Goal: Task Accomplishment & Management: Use online tool/utility

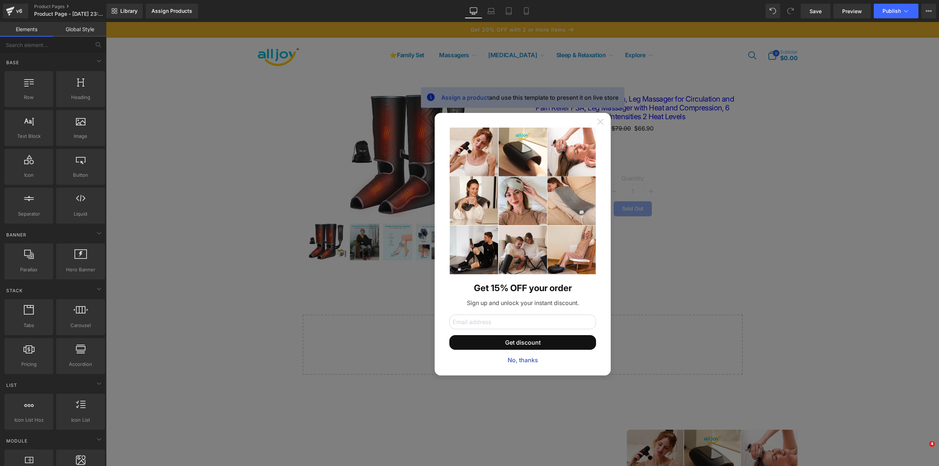
click at [597, 122] on icon at bounding box center [600, 121] width 6 height 6
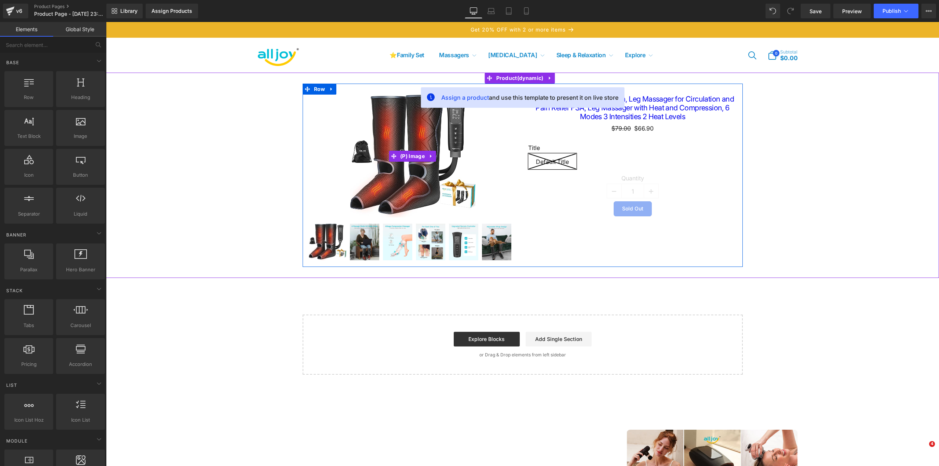
click at [318, 164] on div "Sale Off" at bounding box center [412, 156] width 209 height 123
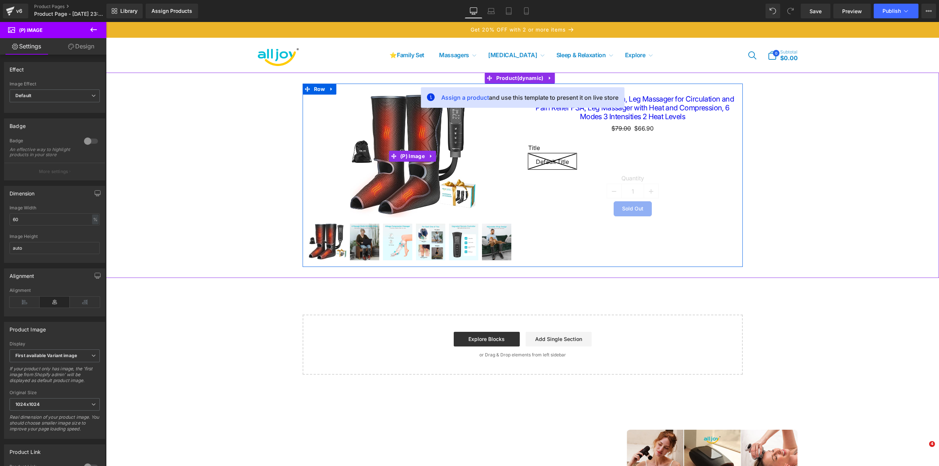
click at [433, 147] on img at bounding box center [412, 156] width 125 height 123
click at [409, 157] on span "(P) Image" at bounding box center [412, 156] width 28 height 11
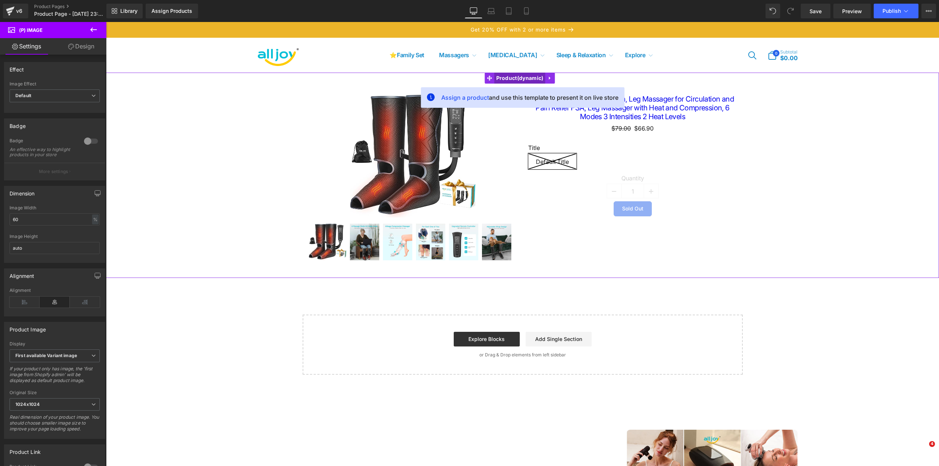
click at [532, 76] on span "Product" at bounding box center [519, 78] width 51 height 11
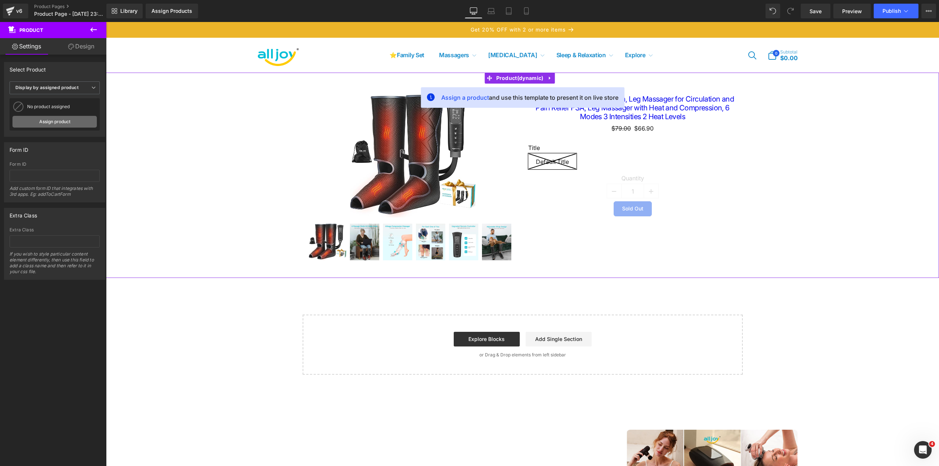
click at [63, 118] on link "Assign product" at bounding box center [54, 122] width 84 height 12
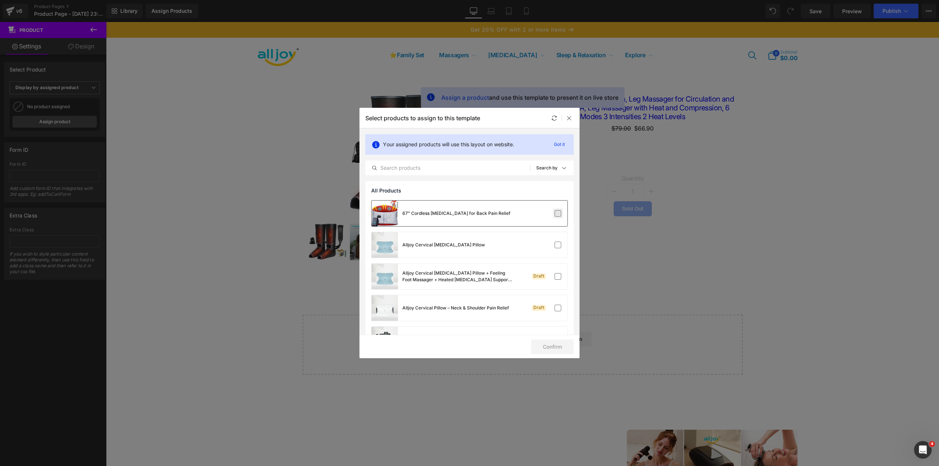
click at [554, 214] on label at bounding box center [557, 213] width 7 height 7
click at [558, 213] on input "checkbox" at bounding box center [558, 213] width 0 height 0
click at [557, 239] on div "Alljoy Cervical [MEDICAL_DATA] Pillow" at bounding box center [469, 245] width 196 height 26
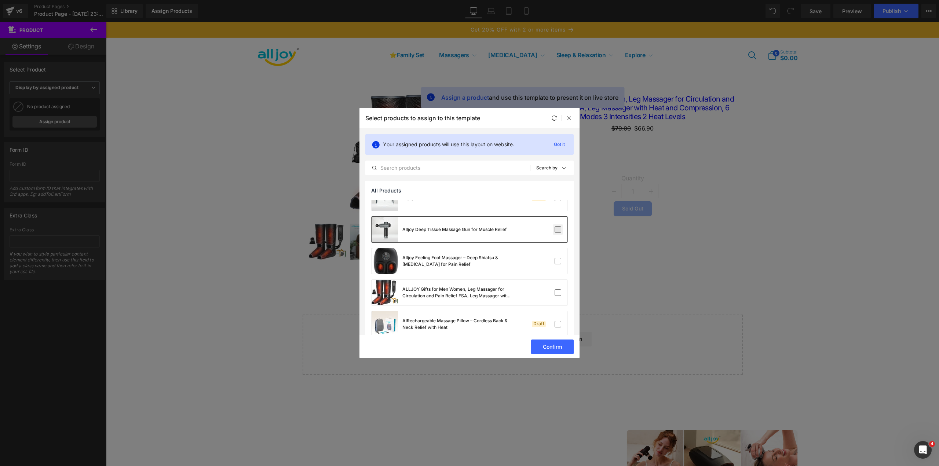
click at [554, 231] on label at bounding box center [557, 229] width 7 height 7
click at [558, 230] on input "checkbox" at bounding box center [558, 230] width 0 height 0
click at [560, 253] on div "Alljoy Feeling Foot Massager – Deep Shiatsu & [MEDICAL_DATA] for Pain Relief" at bounding box center [469, 261] width 196 height 26
click at [549, 299] on div "ALLJOY Gifts for Men Women, Leg Massager for Circulation and Pain Relief FSA, L…" at bounding box center [469, 293] width 196 height 26
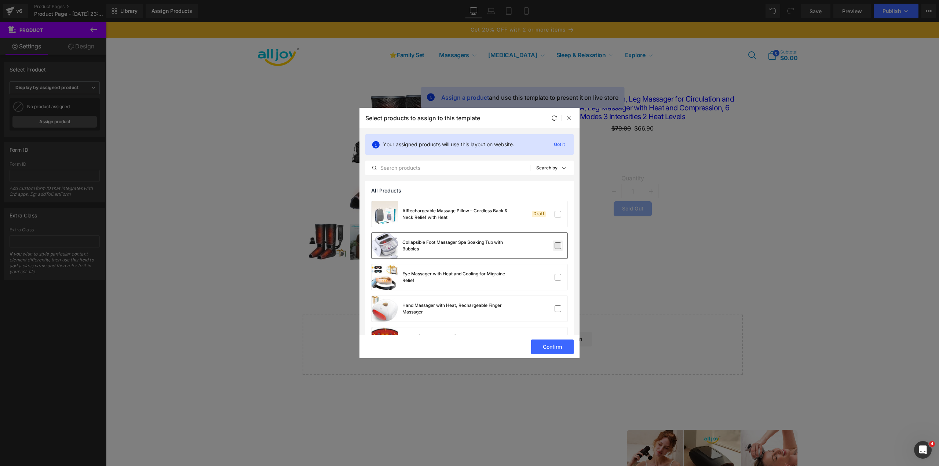
click at [554, 249] on label at bounding box center [557, 245] width 7 height 7
click at [558, 246] on input "checkbox" at bounding box center [558, 246] width 0 height 0
click at [556, 274] on label at bounding box center [557, 277] width 7 height 7
click at [558, 277] on input "checkbox" at bounding box center [558, 277] width 0 height 0
click at [553, 297] on div "Hand Massager with Heat, Rechargeable Finger Massager" at bounding box center [469, 309] width 196 height 26
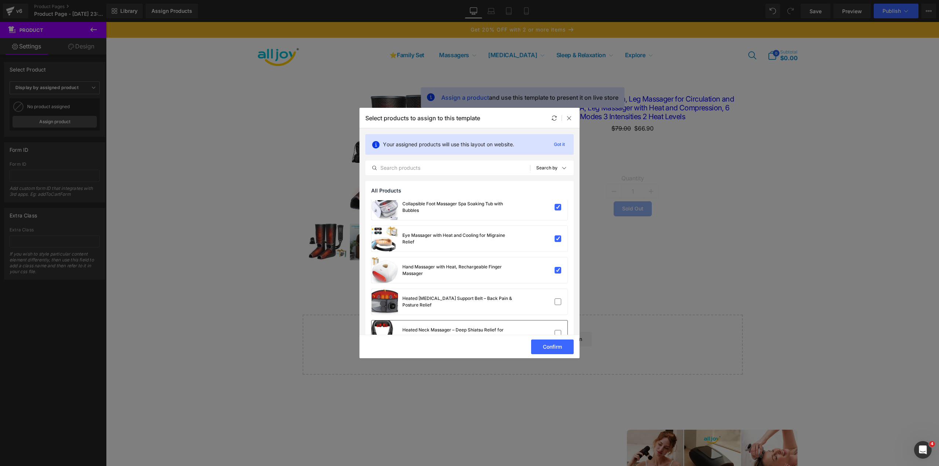
scroll to position [293, 0]
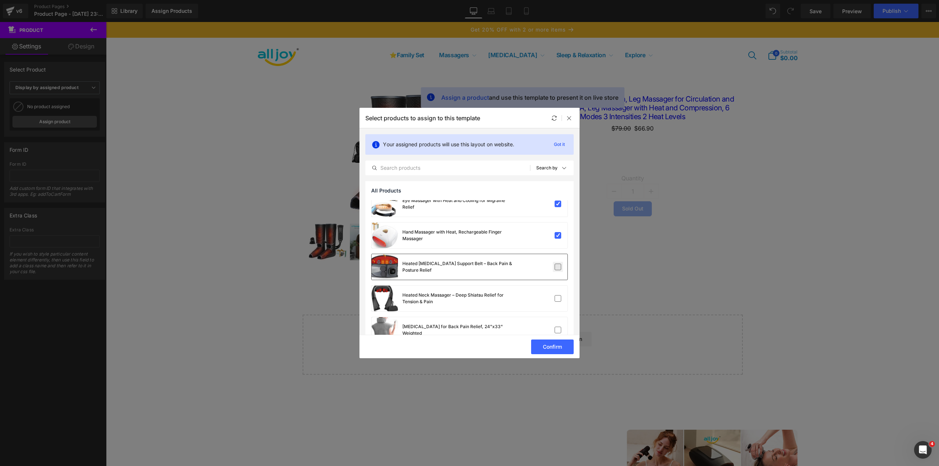
click at [554, 264] on label at bounding box center [557, 267] width 7 height 7
click at [558, 267] on input "checkbox" at bounding box center [558, 267] width 0 height 0
click at [559, 297] on label at bounding box center [557, 298] width 7 height 7
click at [558, 299] on input "checkbox" at bounding box center [558, 299] width 0 height 0
click at [554, 327] on label at bounding box center [557, 330] width 7 height 7
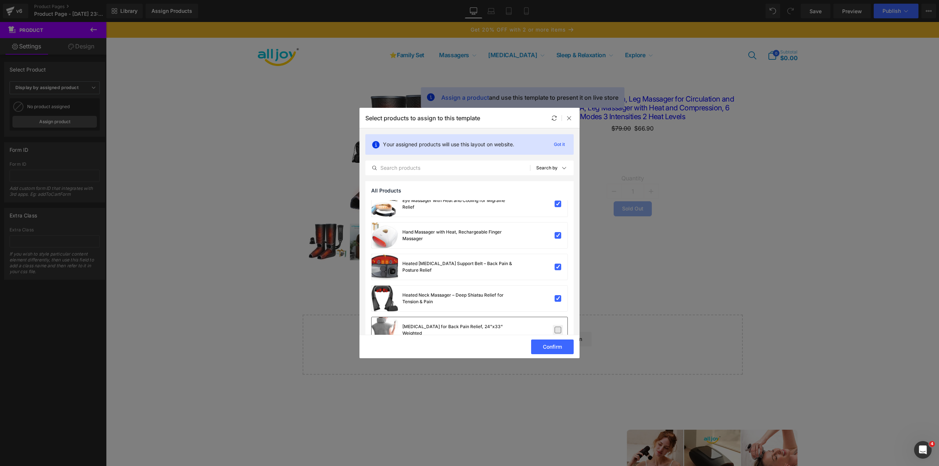
click at [558, 330] on input "checkbox" at bounding box center [558, 330] width 0 height 0
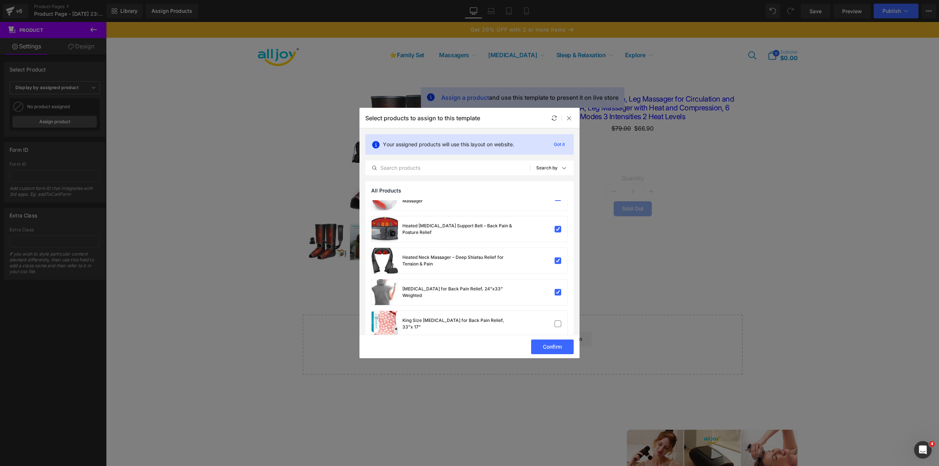
scroll to position [367, 0]
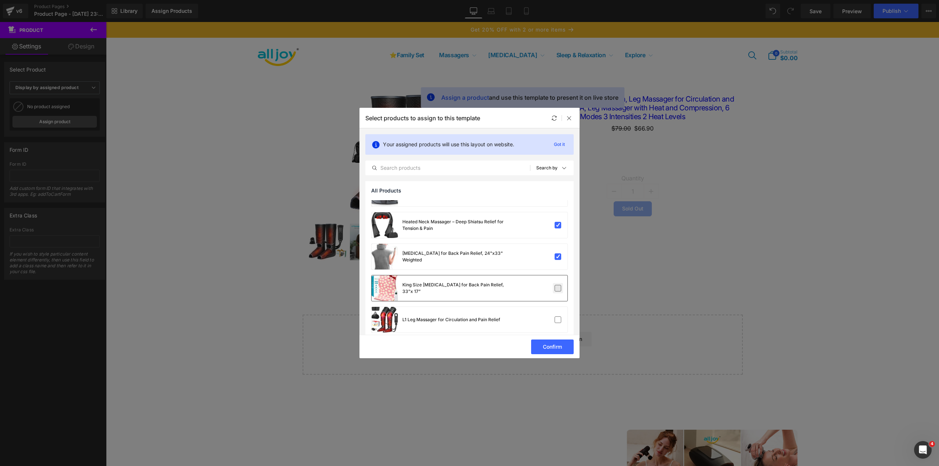
click at [554, 286] on label at bounding box center [557, 288] width 7 height 7
click at [558, 288] on input "checkbox" at bounding box center [558, 288] width 0 height 0
click at [556, 322] on label at bounding box center [557, 319] width 7 height 7
click at [558, 320] on input "checkbox" at bounding box center [558, 320] width 0 height 0
click at [557, 344] on button "Confirm" at bounding box center [552, 347] width 43 height 15
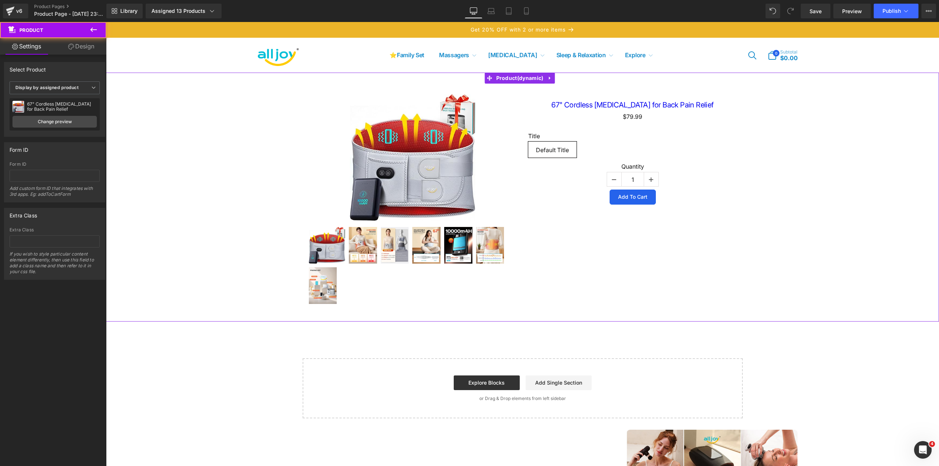
click at [253, 150] on div "Sale Off (P) Image" at bounding box center [523, 197] width 826 height 227
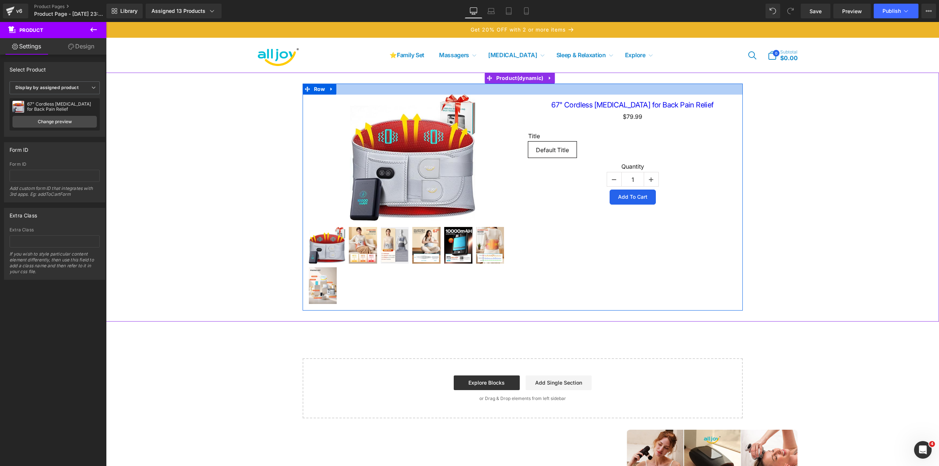
click at [336, 95] on div at bounding box center [523, 89] width 440 height 11
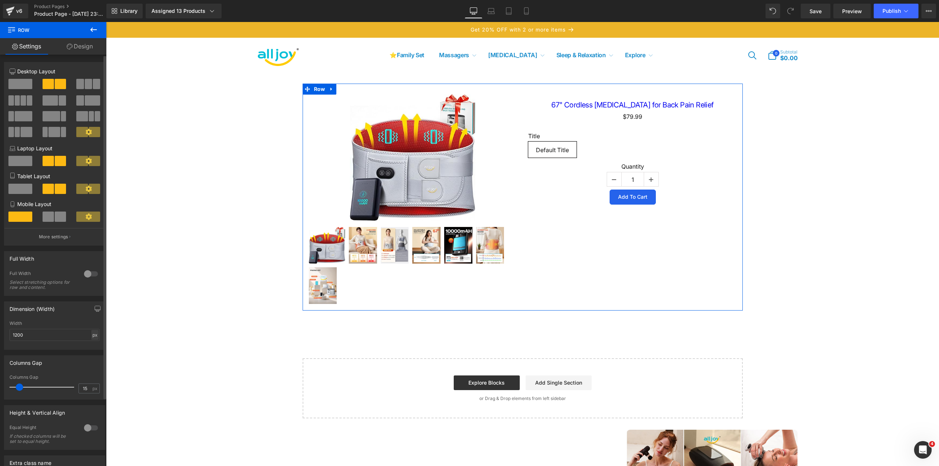
click at [91, 335] on div "px" at bounding box center [94, 335] width 7 height 10
click at [91, 348] on li "%" at bounding box center [94, 346] width 9 height 11
type input "100"
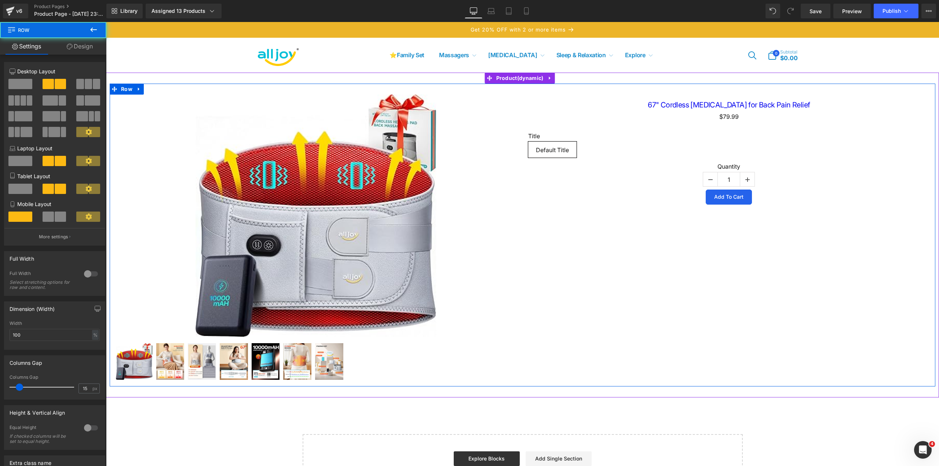
click at [627, 250] on div "Sale Off (P) Image $0" at bounding box center [523, 235] width 826 height 303
click at [141, 89] on icon at bounding box center [138, 90] width 5 height 6
click at [157, 89] on icon at bounding box center [157, 90] width 5 height 6
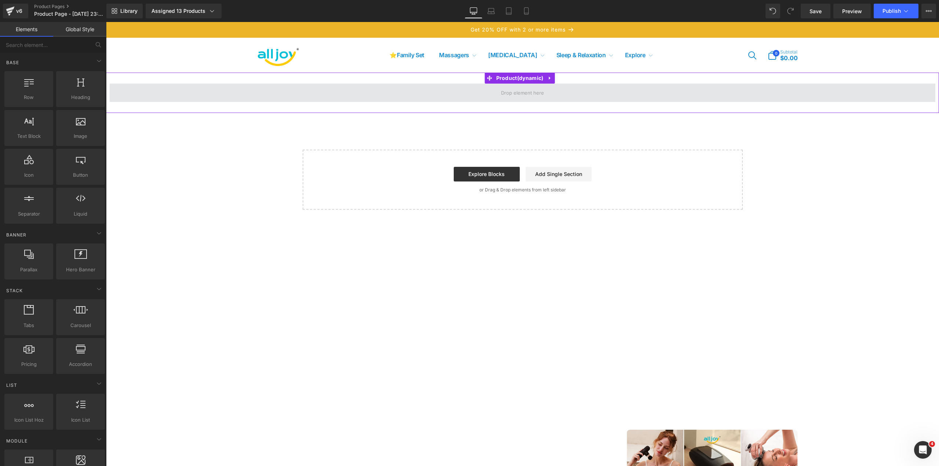
click at [512, 88] on span at bounding box center [522, 92] width 48 height 11
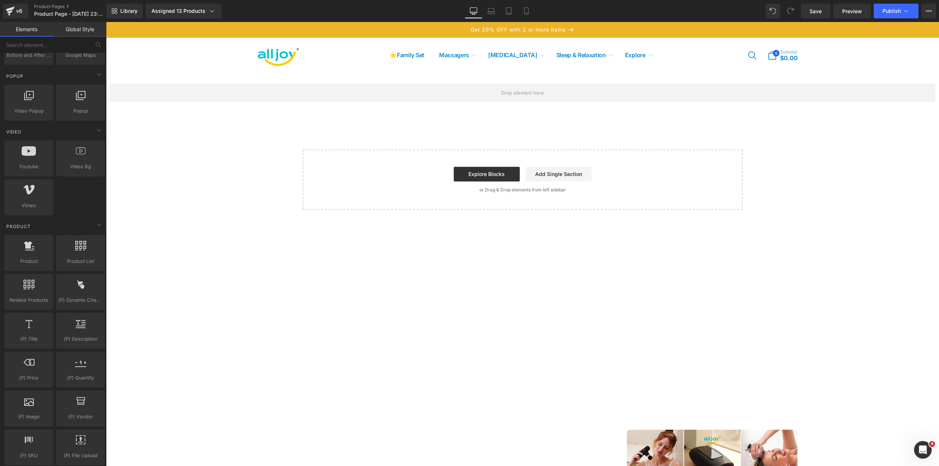
scroll to position [440, 0]
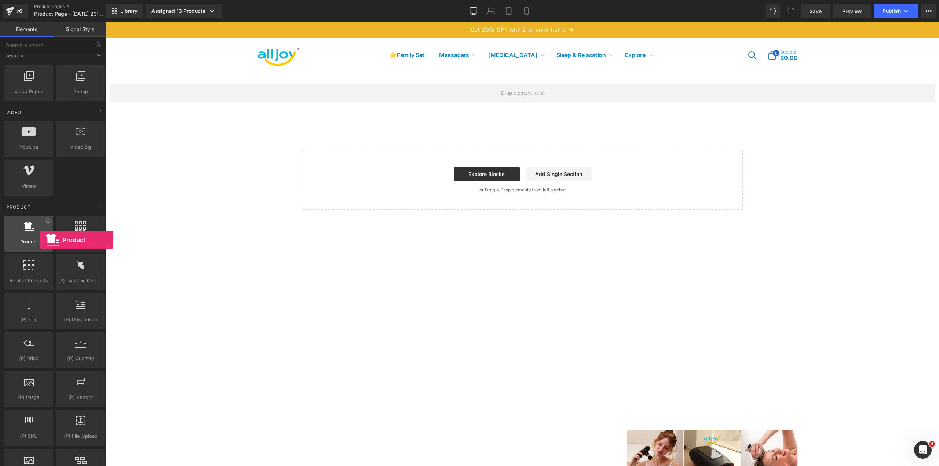
click at [40, 240] on span "Product" at bounding box center [29, 242] width 44 height 8
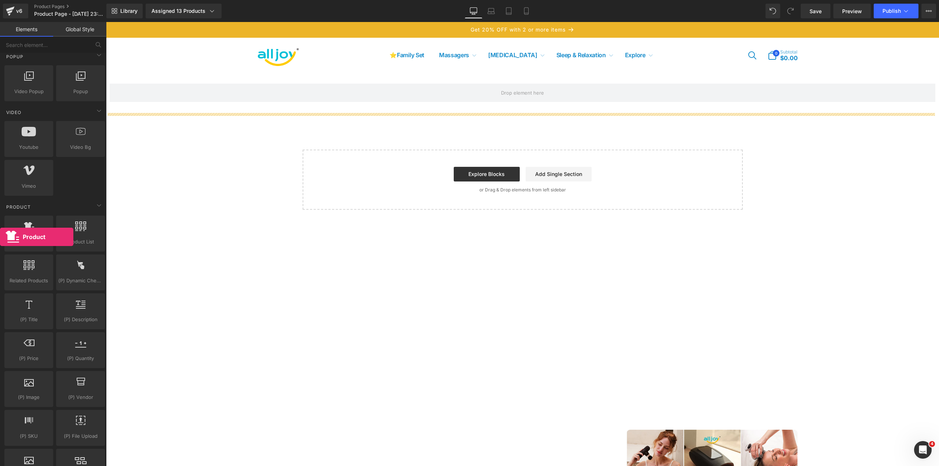
drag, startPoint x: 34, startPoint y: 234, endPoint x: 3, endPoint y: 236, distance: 30.9
click at [3, 236] on div "Product products, goods, sells" at bounding box center [29, 233] width 52 height 39
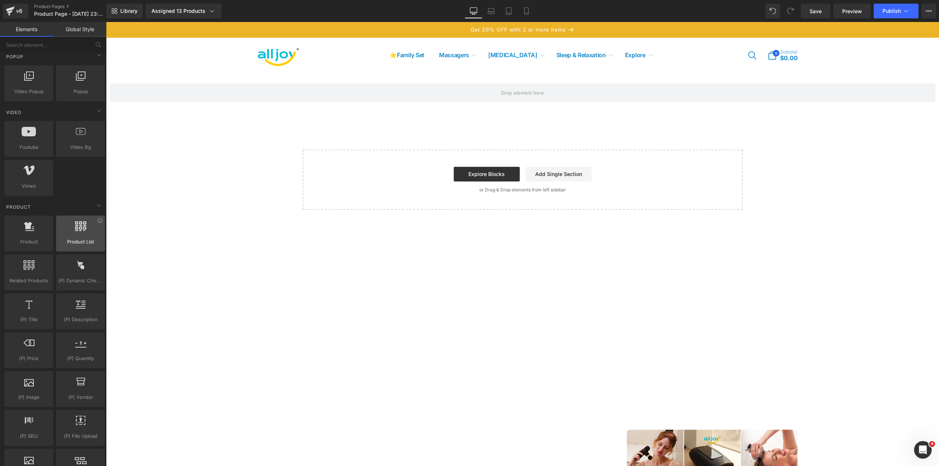
click at [88, 235] on div at bounding box center [80, 230] width 44 height 17
click at [81, 30] on link "Global Style" at bounding box center [79, 29] width 53 height 15
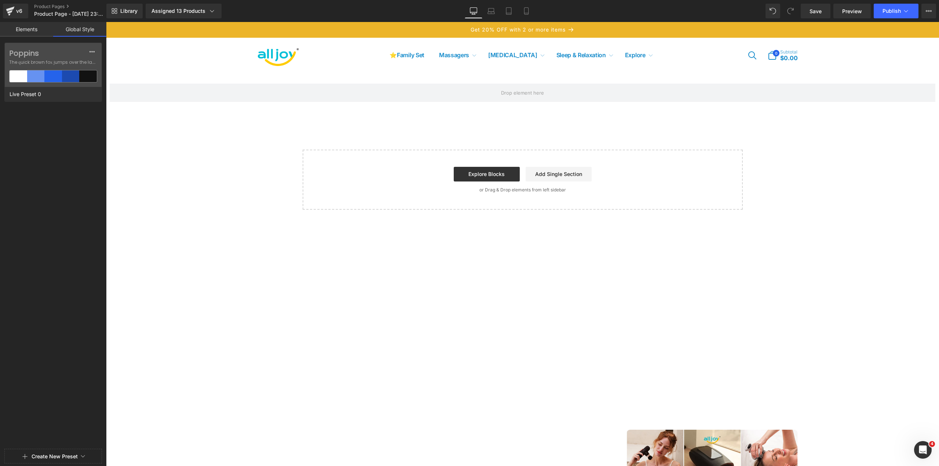
click at [24, 32] on link "Elements" at bounding box center [26, 29] width 53 height 15
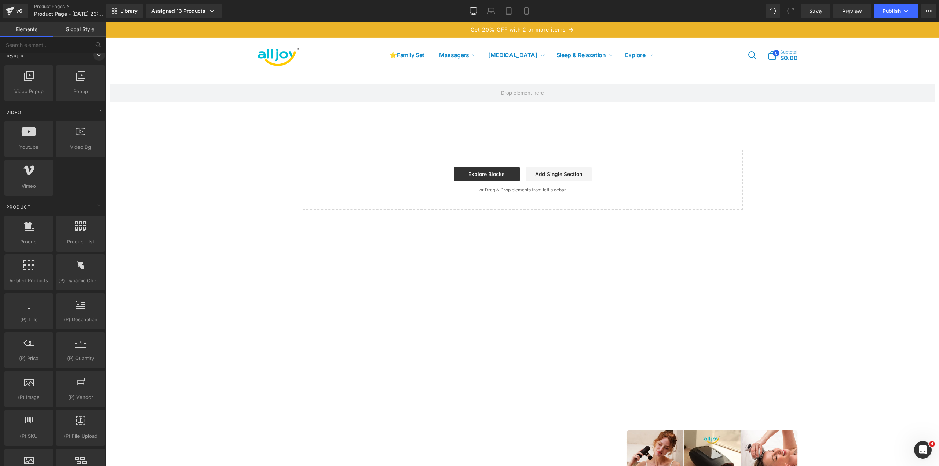
click at [97, 56] on icon at bounding box center [99, 55] width 9 height 9
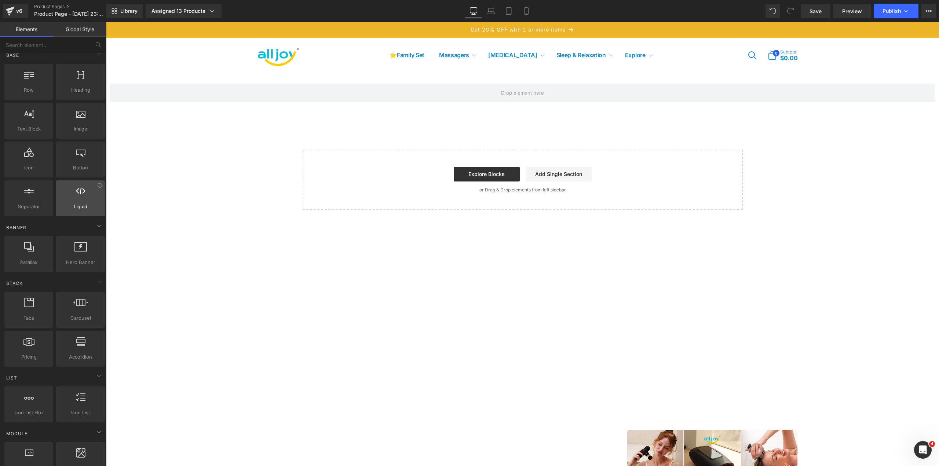
scroll to position [0, 0]
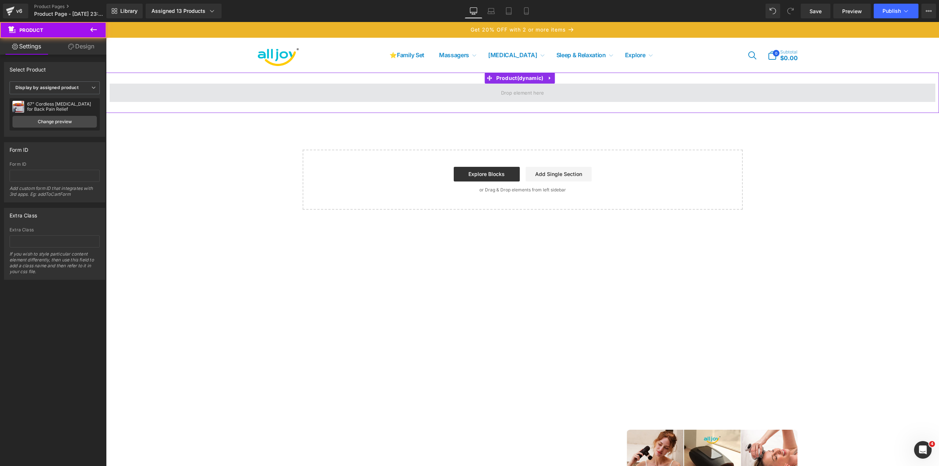
click at [421, 100] on span at bounding box center [523, 93] width 826 height 18
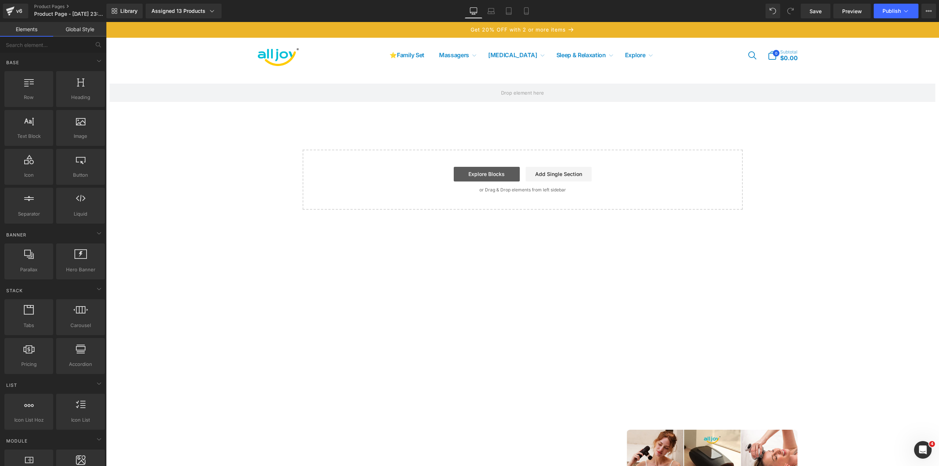
click at [473, 173] on link "Explore Blocks" at bounding box center [487, 174] width 66 height 15
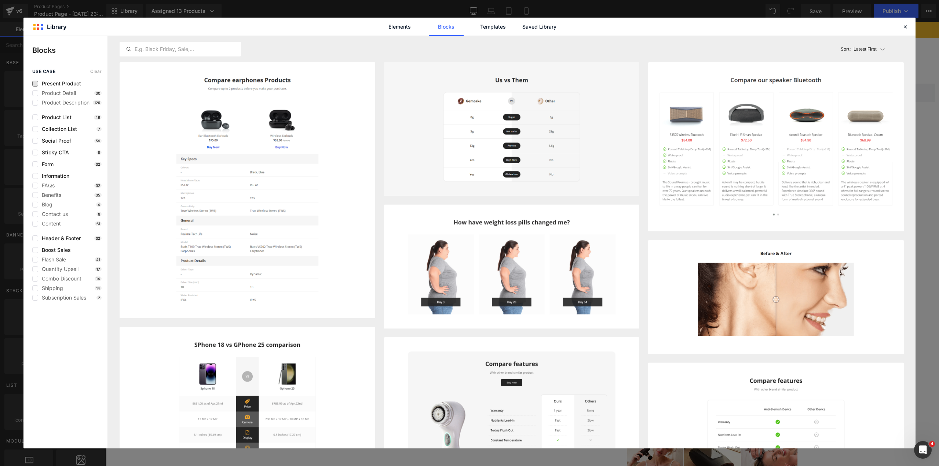
click at [61, 83] on span "Present Product" at bounding box center [59, 84] width 43 height 6
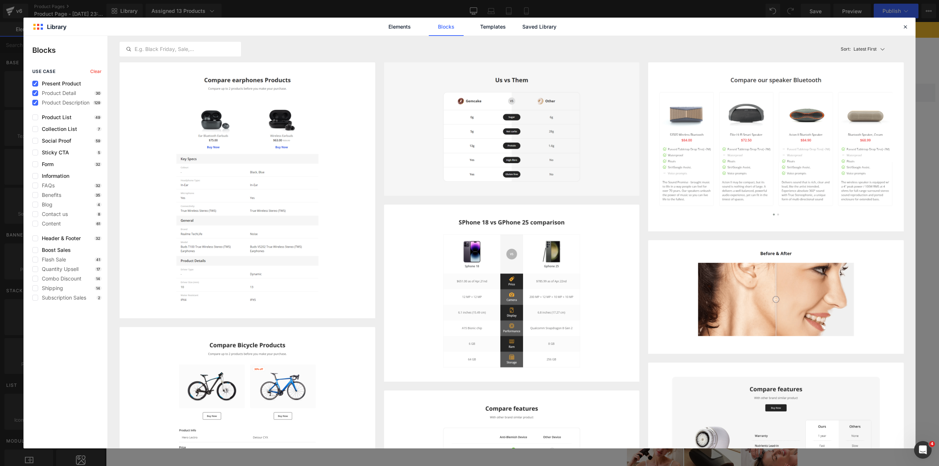
click at [61, 83] on span "Present Product" at bounding box center [59, 84] width 43 height 6
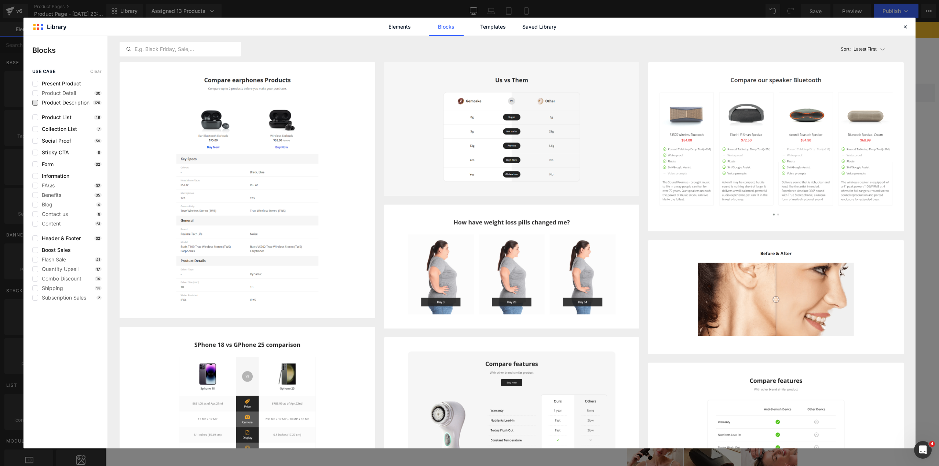
click at [74, 103] on span "Product Description" at bounding box center [63, 103] width 51 height 6
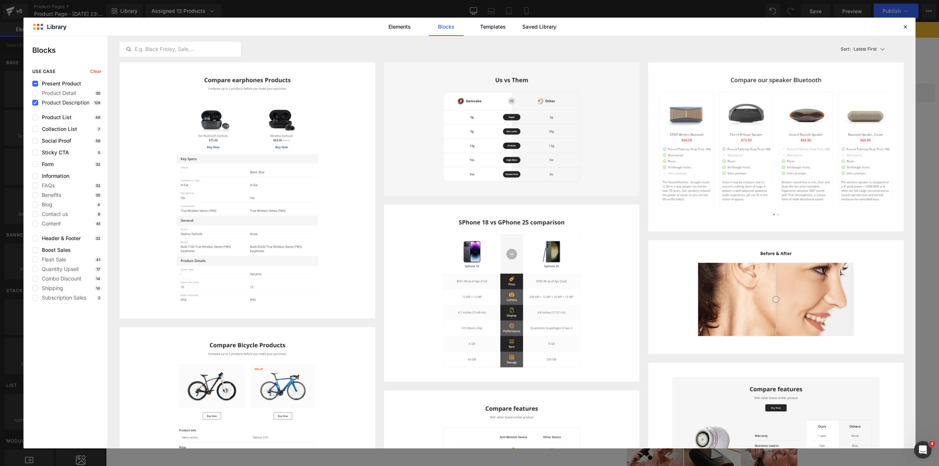
click at [74, 103] on span "Product Description" at bounding box center [63, 103] width 51 height 6
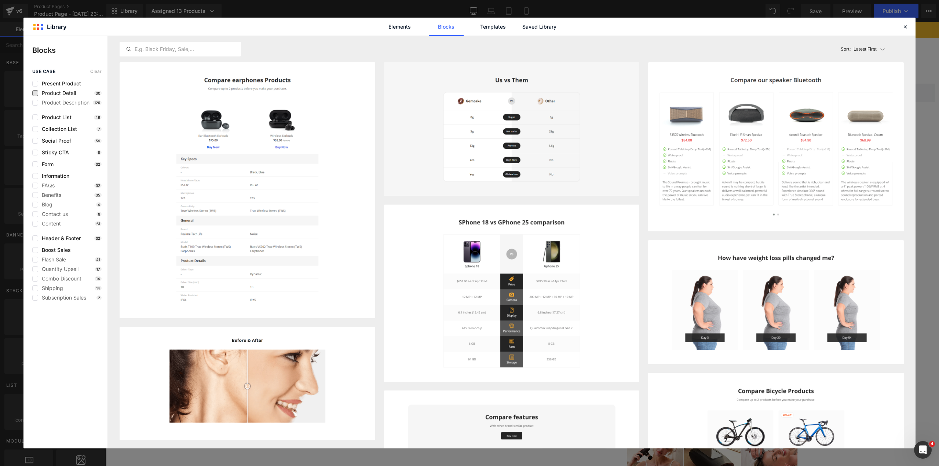
click at [67, 94] on span "Product Detail" at bounding box center [57, 93] width 38 height 6
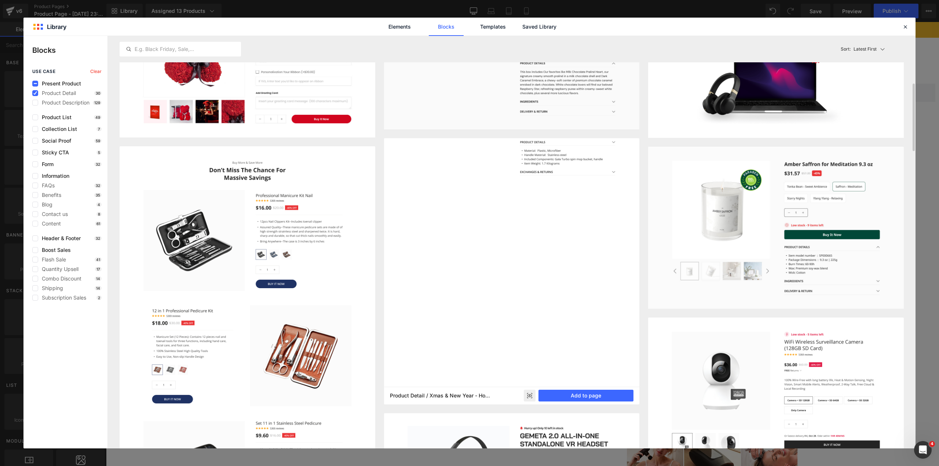
scroll to position [440, 0]
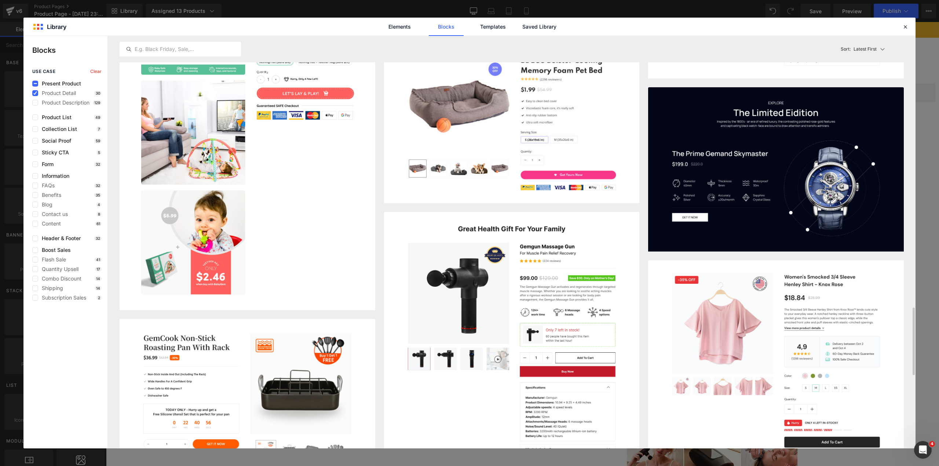
scroll to position [990, 0]
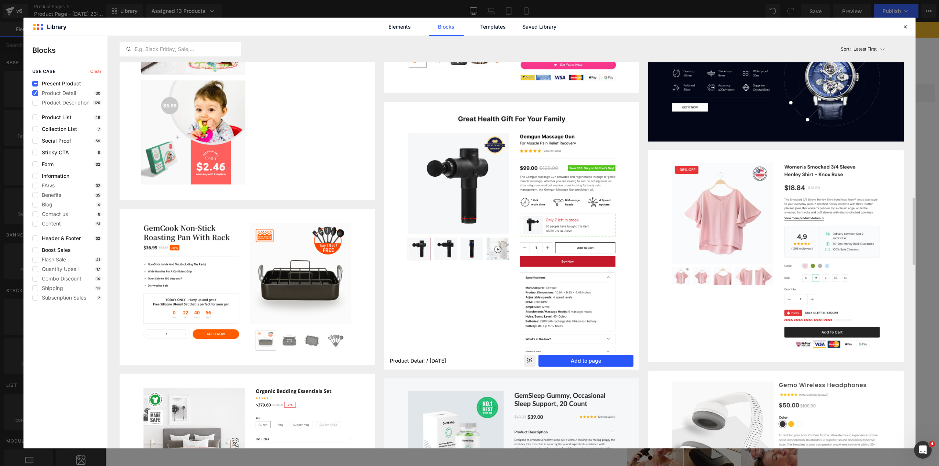
click at [578, 359] on button "Add to page" at bounding box center [585, 361] width 95 height 12
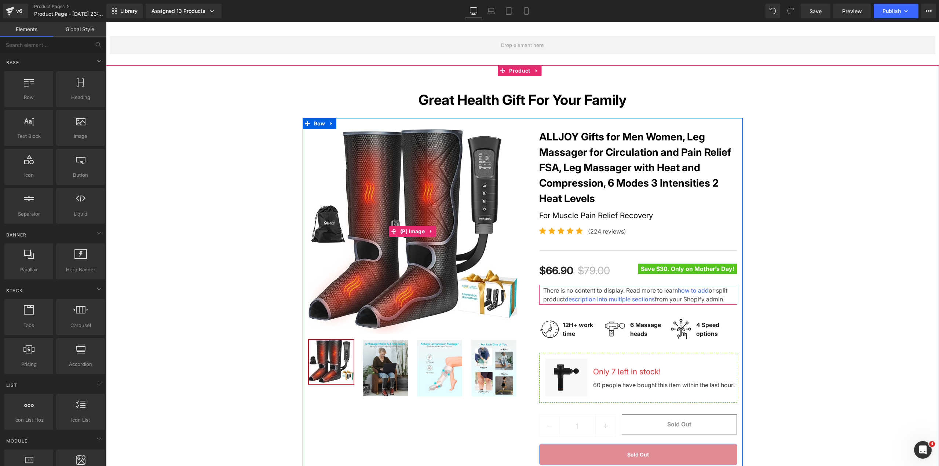
scroll to position [0, 0]
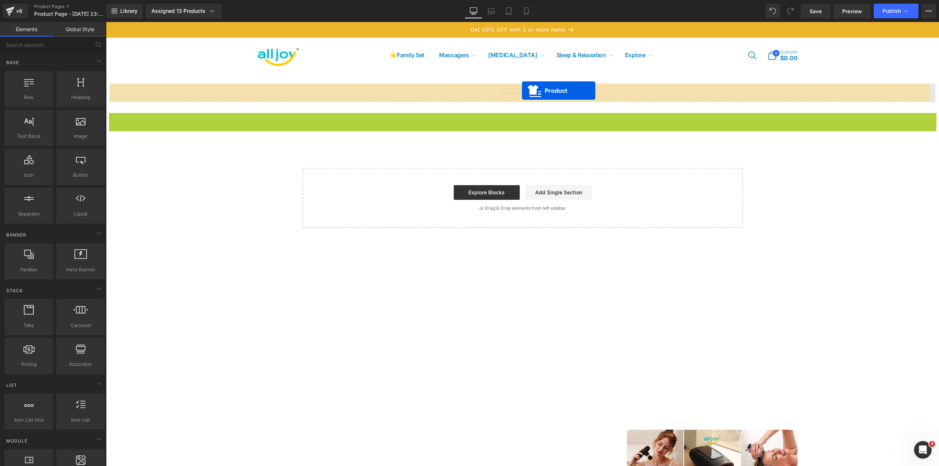
drag, startPoint x: 520, startPoint y: 122, endPoint x: 522, endPoint y: 91, distance: 31.2
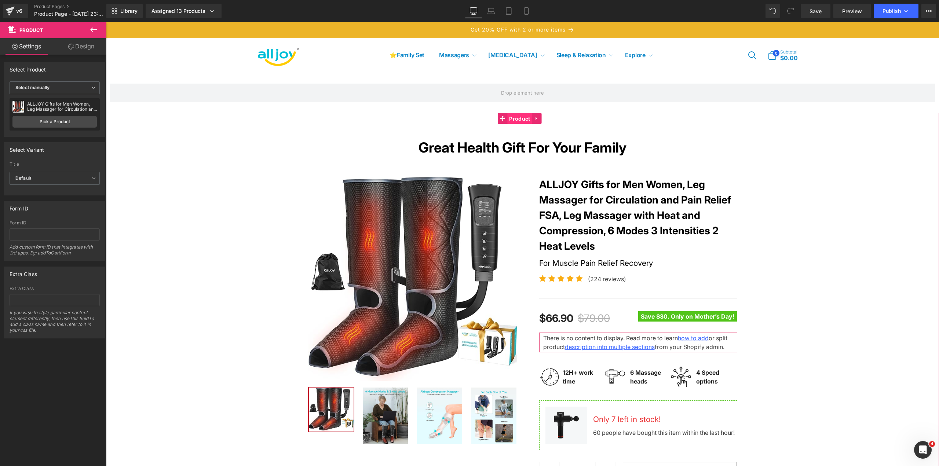
click at [515, 117] on span "Product" at bounding box center [519, 118] width 25 height 11
click at [67, 122] on link "Pick a Product" at bounding box center [54, 122] width 84 height 12
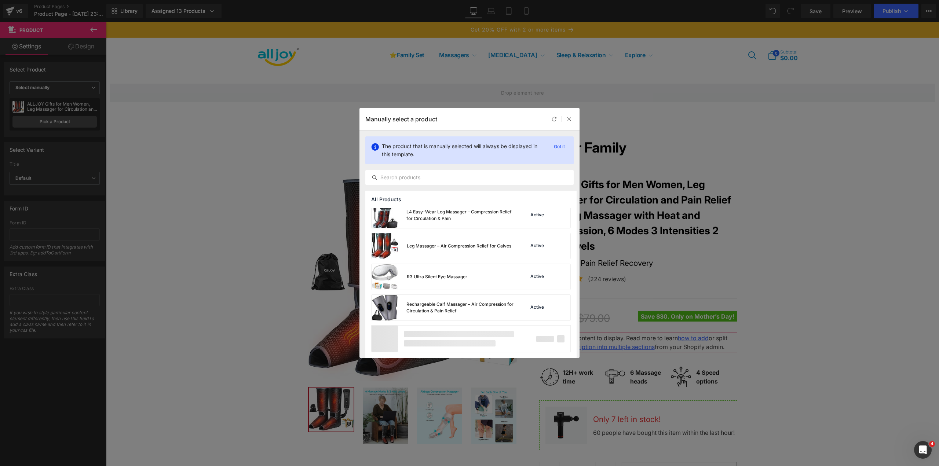
scroll to position [499, 0]
click at [571, 119] on icon at bounding box center [569, 119] width 5 height 5
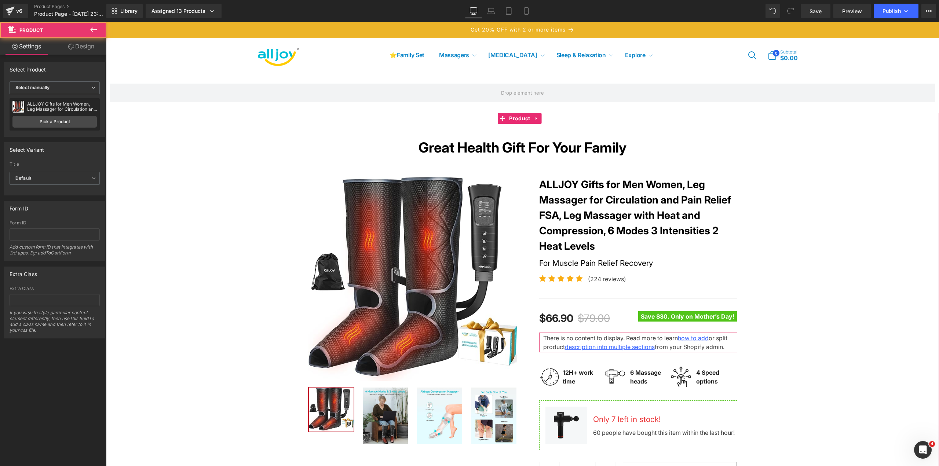
click at [257, 157] on div "Great Health Gift For Your Family Heading Row Sale Off (P) Image ‹" at bounding box center [522, 410] width 833 height 564
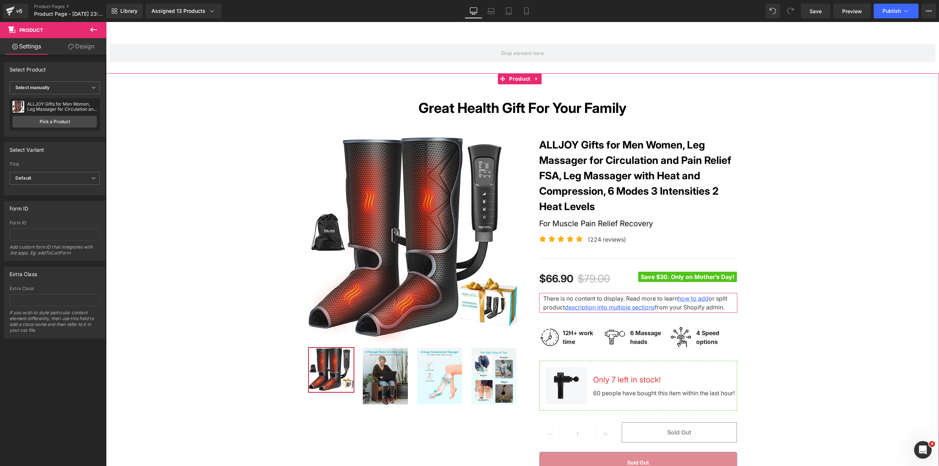
scroll to position [73, 0]
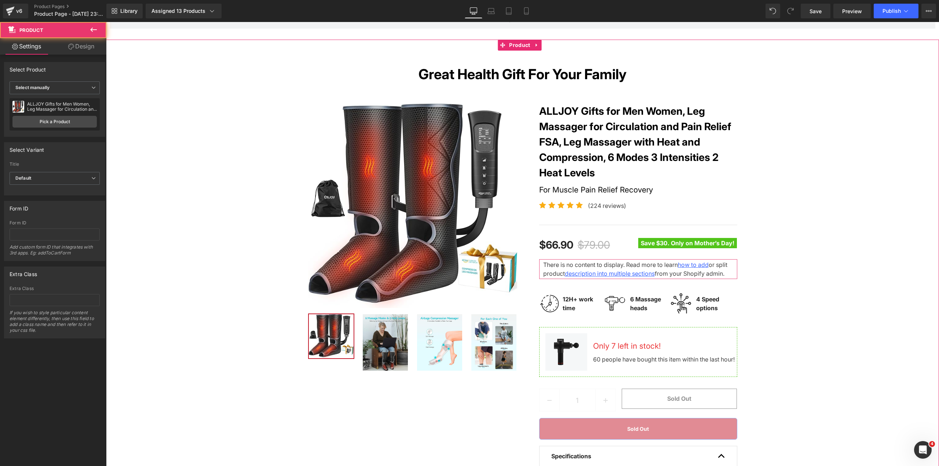
click at [810, 324] on div "Great Health Gift For Your Family Heading Row Sale Off (P) Image ‹" at bounding box center [522, 337] width 833 height 564
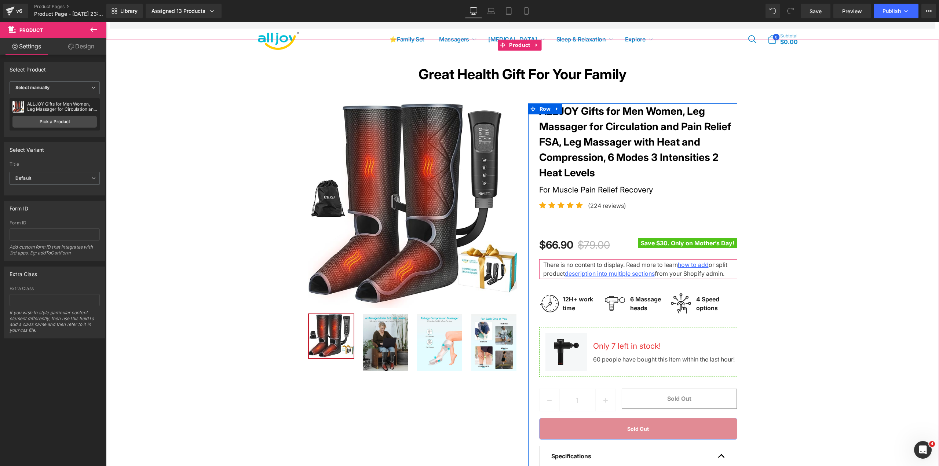
scroll to position [257, 0]
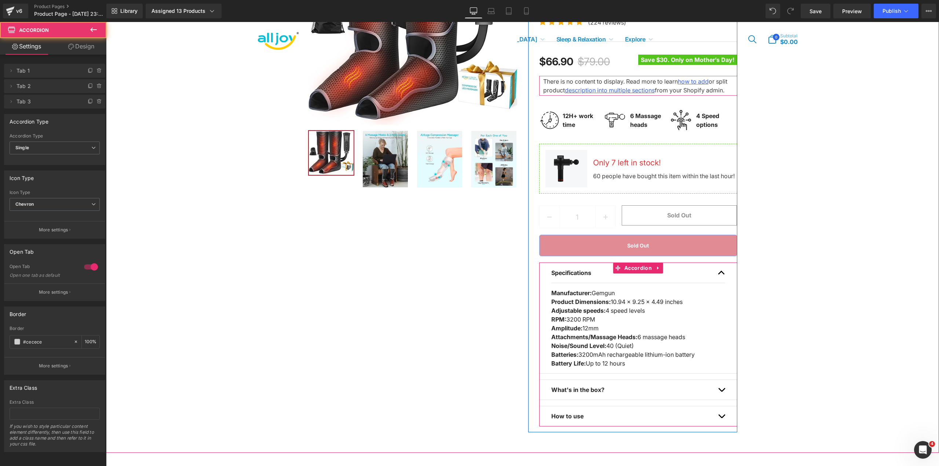
click at [721, 275] on span "button" at bounding box center [721, 275] width 0 height 0
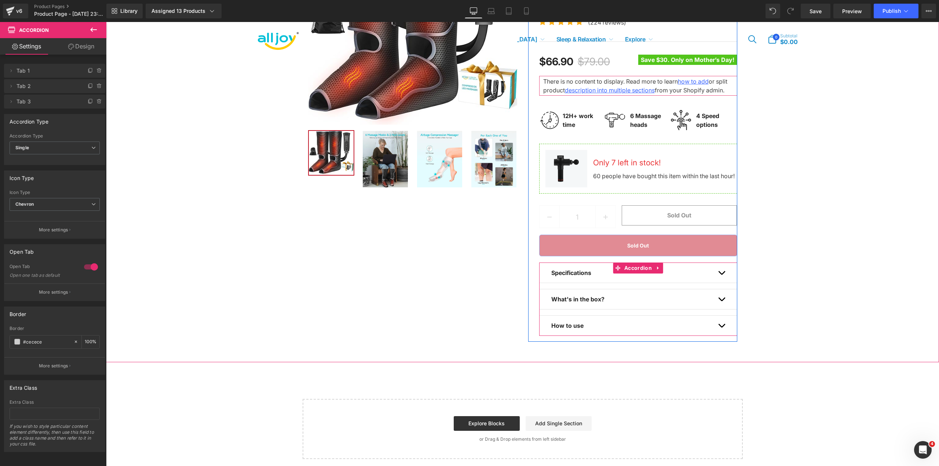
click at [719, 307] on button "button" at bounding box center [721, 299] width 7 height 20
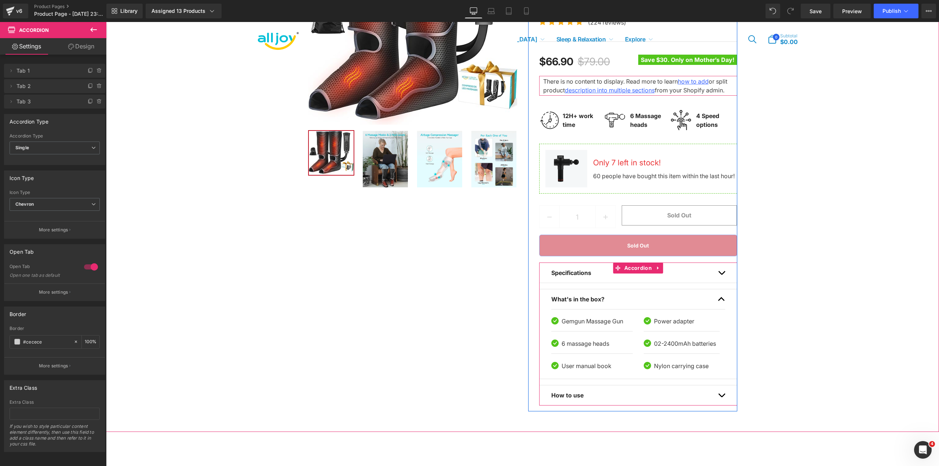
click at [721, 301] on span "button" at bounding box center [721, 301] width 0 height 0
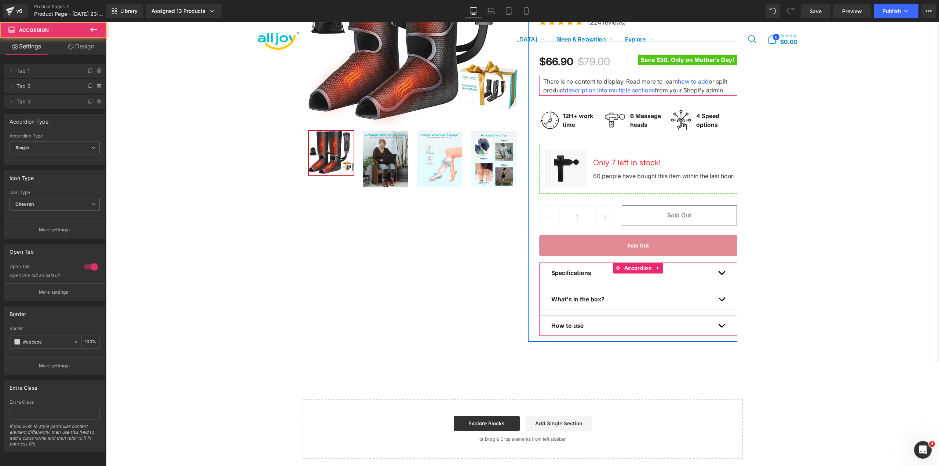
click at [721, 327] on span "button" at bounding box center [721, 327] width 0 height 0
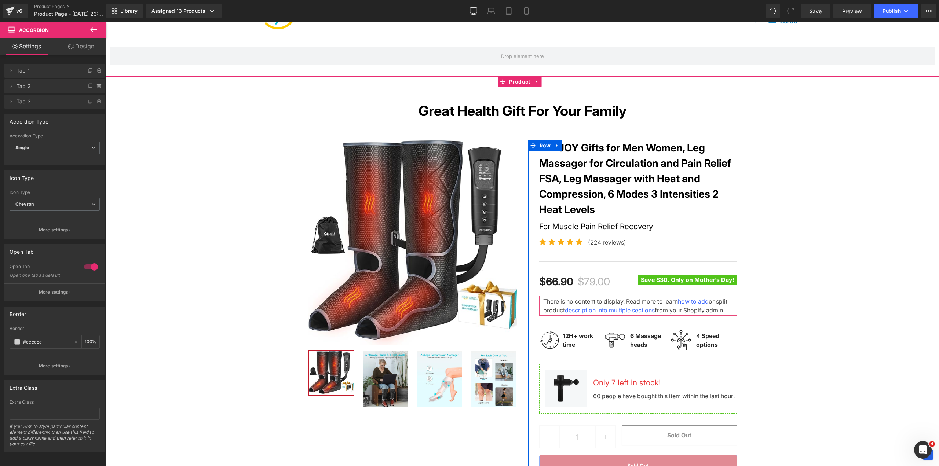
scroll to position [0, 0]
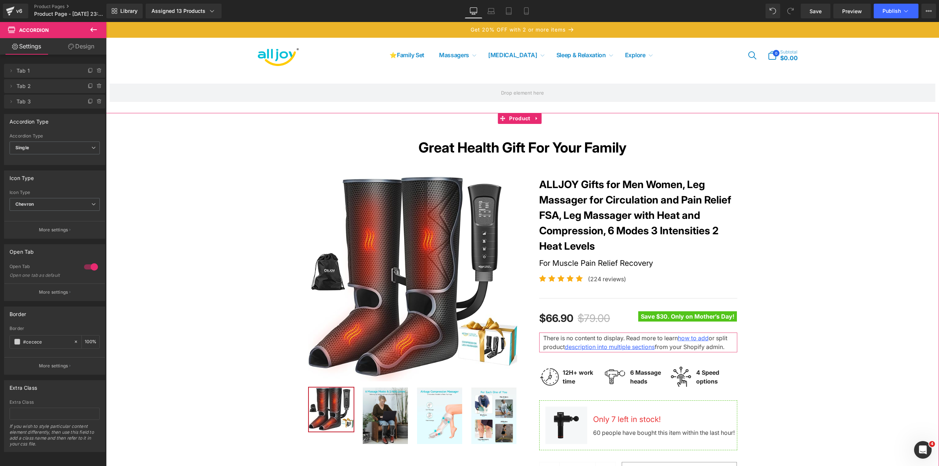
click at [794, 228] on div "Great Health Gift For Your Family Heading Row Sale Off (P) Image ‹" at bounding box center [522, 425] width 833 height 594
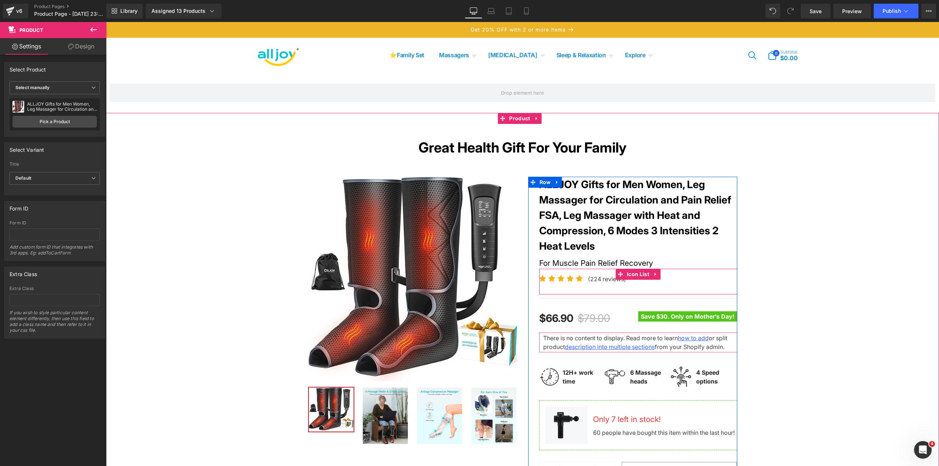
click at [702, 285] on div "Icon Icon Icon Icon Icon Icon List Hoz (224 reviews) Text Block" at bounding box center [638, 281] width 198 height 12
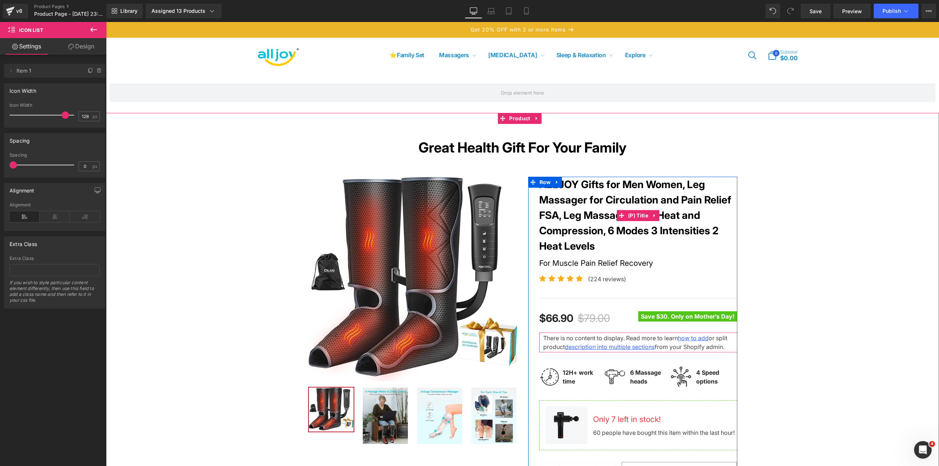
click at [601, 208] on link "ALLJOY Gifts for Men Women, Leg Massager for Circulation and Pain Relief FSA, L…" at bounding box center [638, 215] width 198 height 77
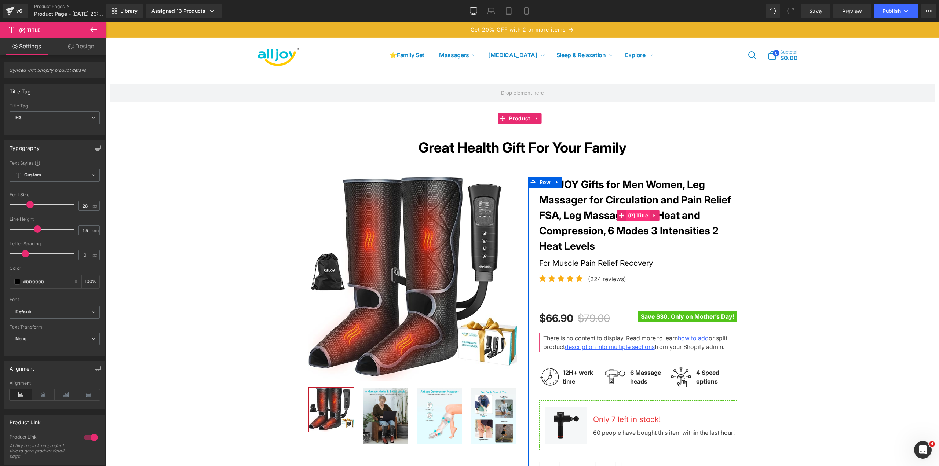
click at [638, 216] on span "(P) Title" at bounding box center [638, 215] width 24 height 11
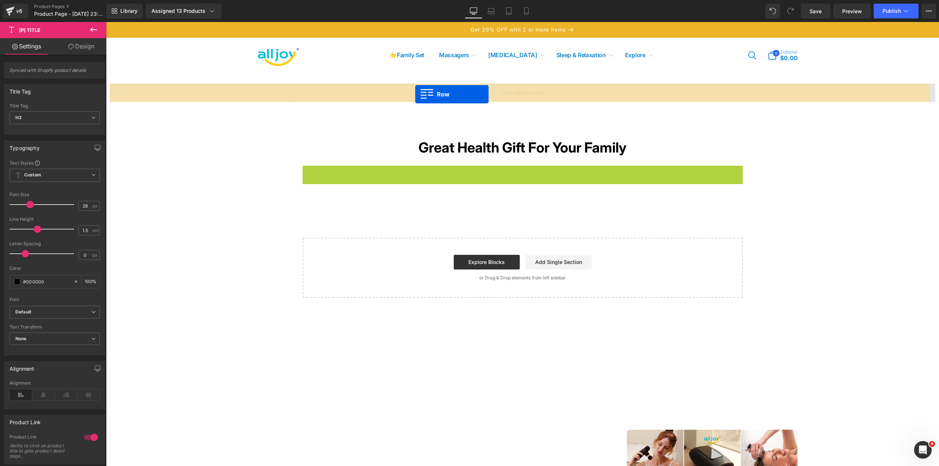
drag, startPoint x: 318, startPoint y: 172, endPoint x: 415, endPoint y: 94, distance: 124.4
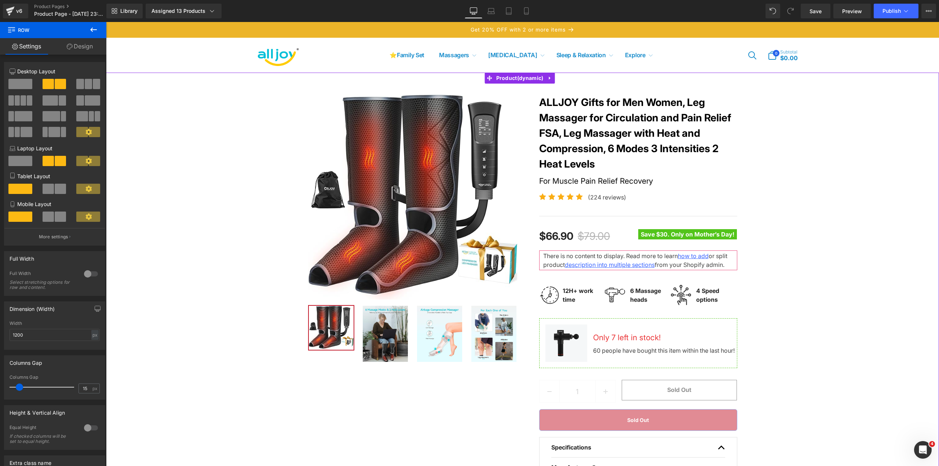
click at [776, 266] on div "Sale Off (P) Image ‹" at bounding box center [523, 347] width 826 height 527
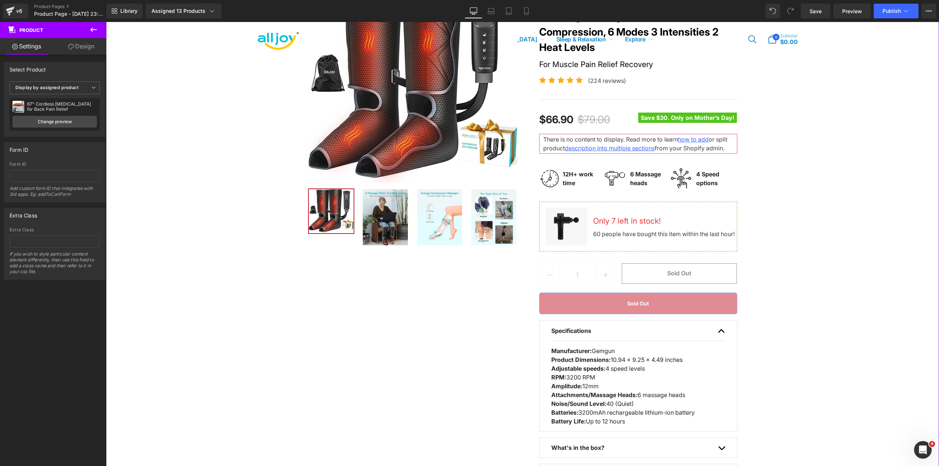
scroll to position [183, 0]
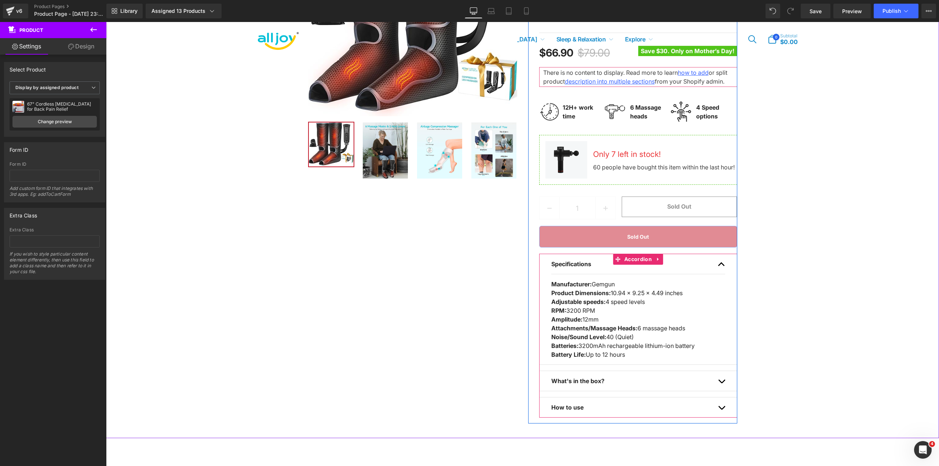
click at [702, 267] on div "Specifications Text Block" at bounding box center [638, 264] width 174 height 20
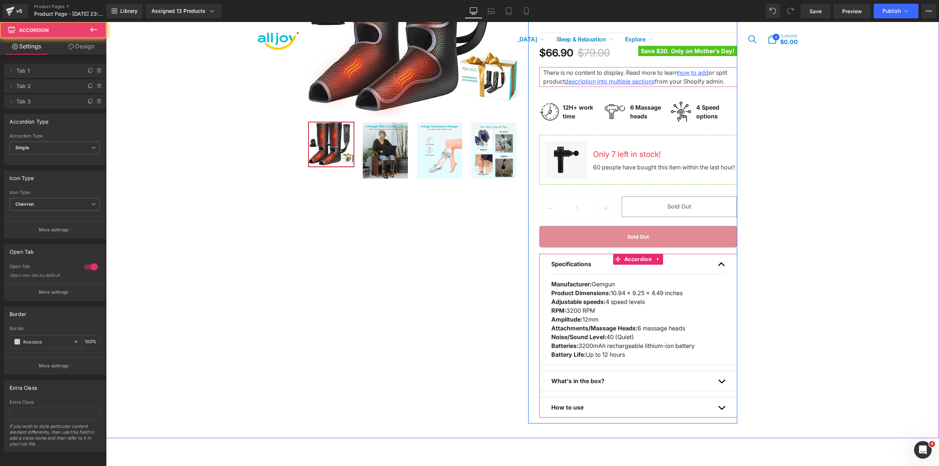
click at [718, 274] on button "button" at bounding box center [721, 264] width 7 height 20
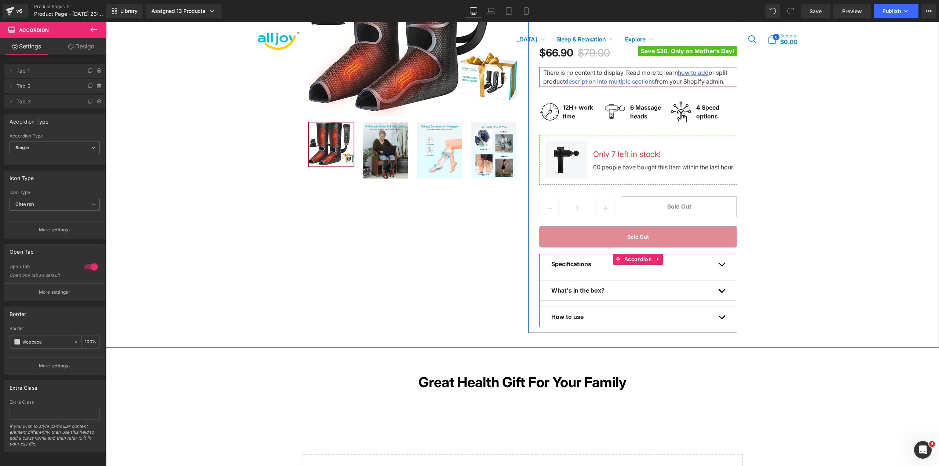
click at [721, 293] on span "button" at bounding box center [721, 293] width 0 height 0
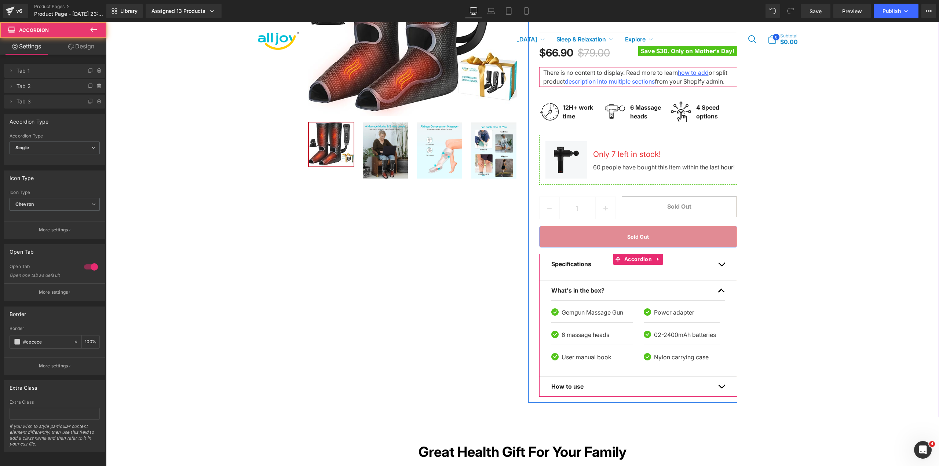
click at [719, 300] on button "button" at bounding box center [721, 291] width 7 height 20
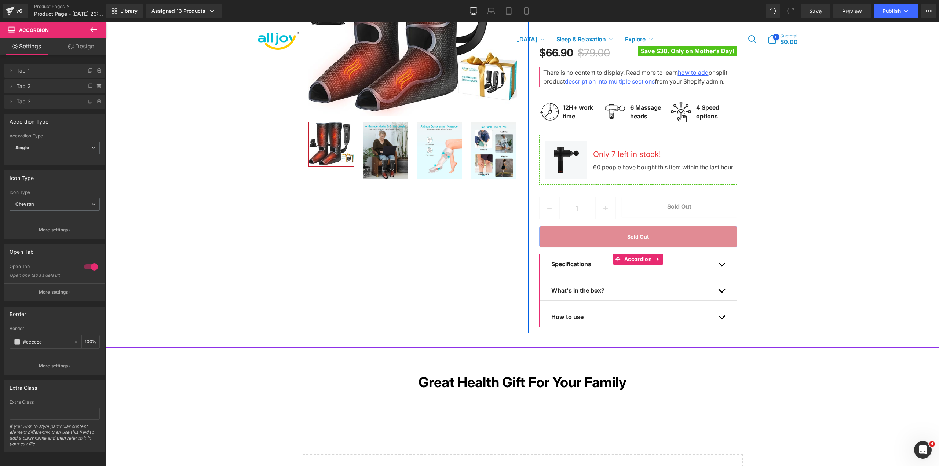
click at [721, 319] on span "button" at bounding box center [721, 319] width 0 height 0
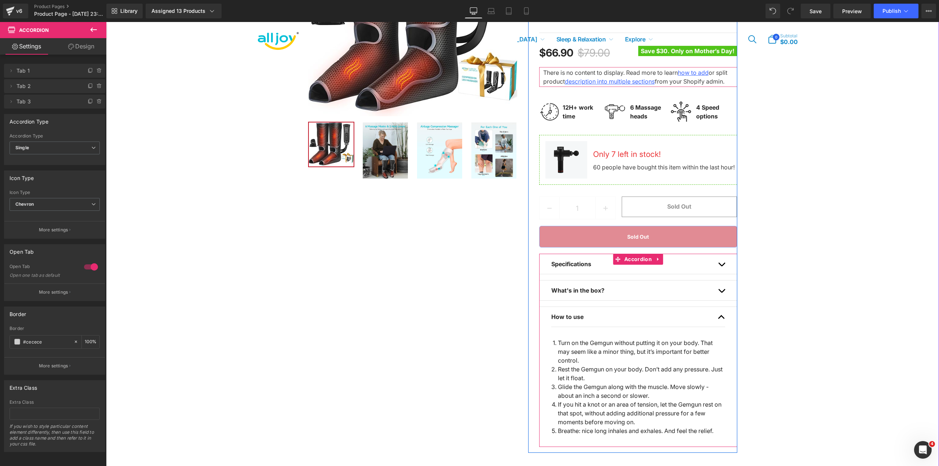
click at [720, 327] on button "button" at bounding box center [721, 317] width 7 height 20
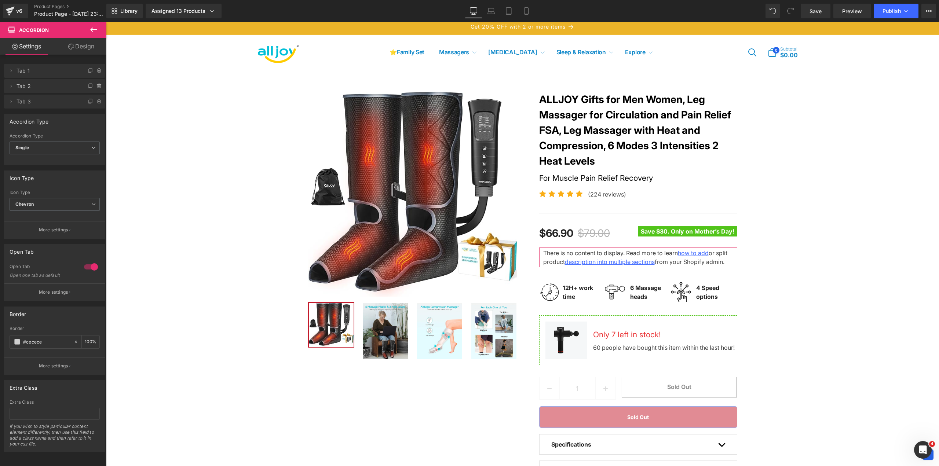
scroll to position [0, 0]
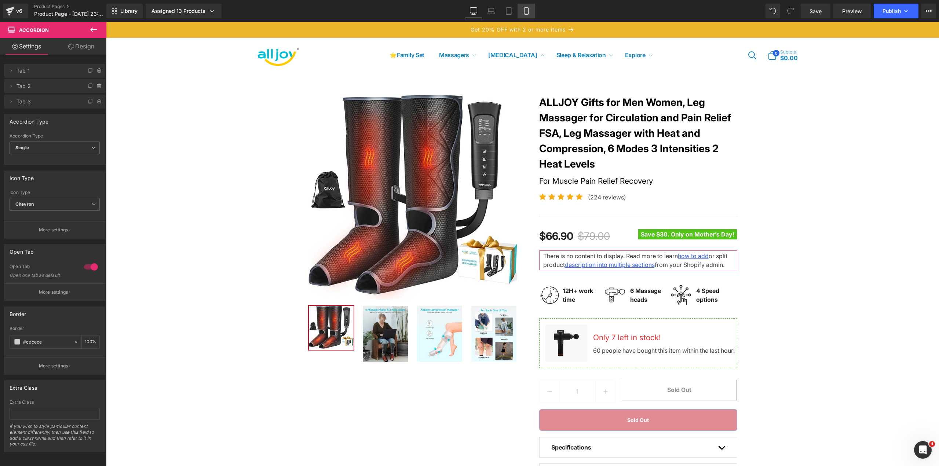
click at [525, 11] on icon at bounding box center [526, 10] width 7 height 7
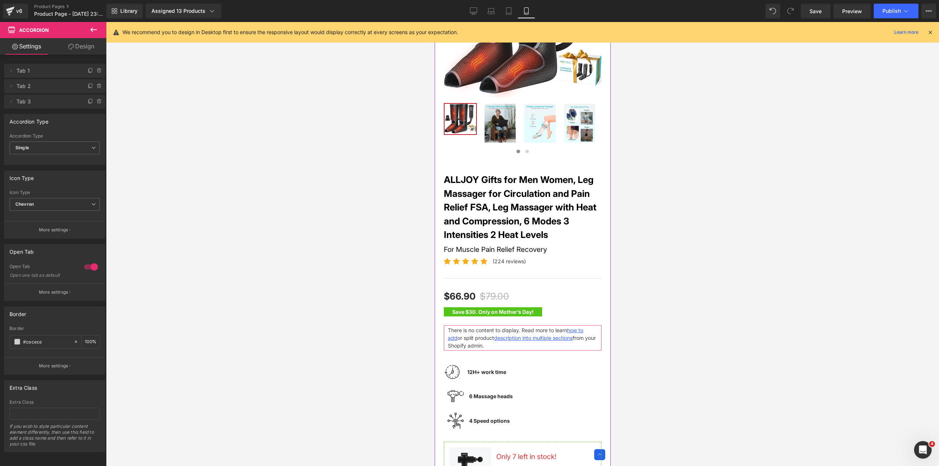
scroll to position [110, 0]
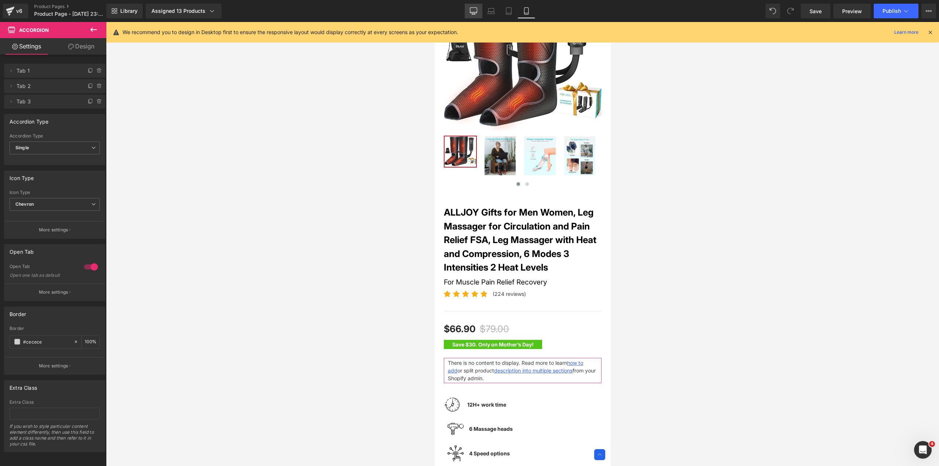
click at [473, 7] on link "Desktop" at bounding box center [474, 11] width 18 height 15
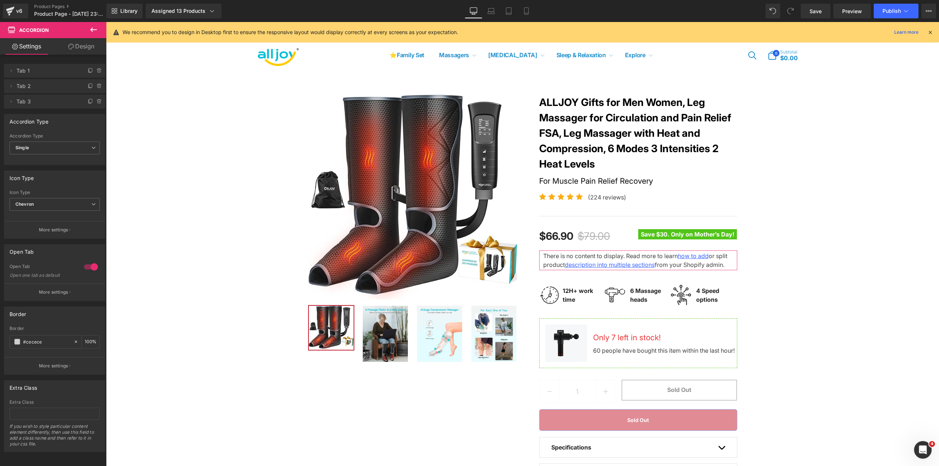
click at [189, 179] on div "Sale Off (P) Image ‹" at bounding box center [523, 302] width 826 height 436
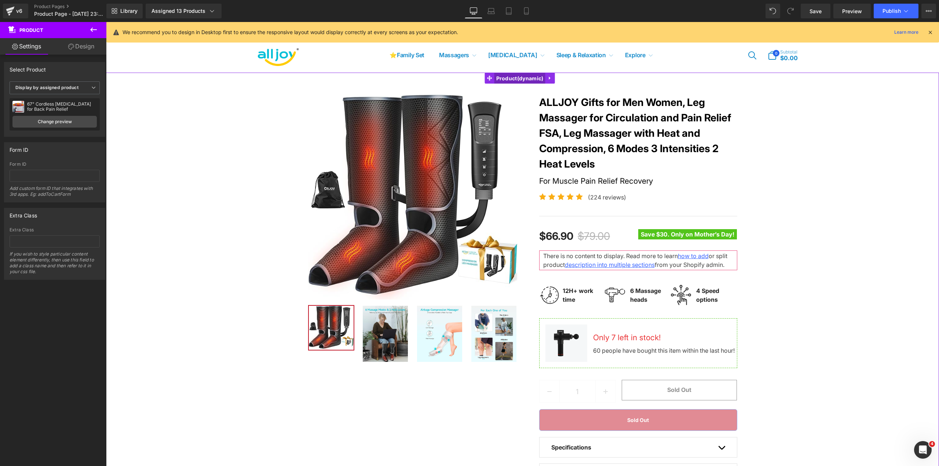
click at [523, 78] on span "Product" at bounding box center [519, 78] width 51 height 11
click at [637, 190] on span "Icon List" at bounding box center [638, 192] width 26 height 11
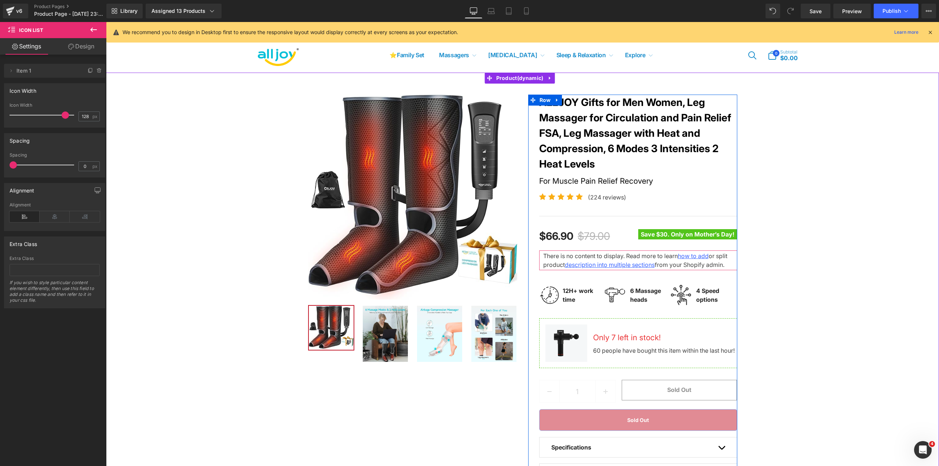
click at [717, 177] on div "For Muscle Pain Relief Recovery" at bounding box center [638, 179] width 198 height 15
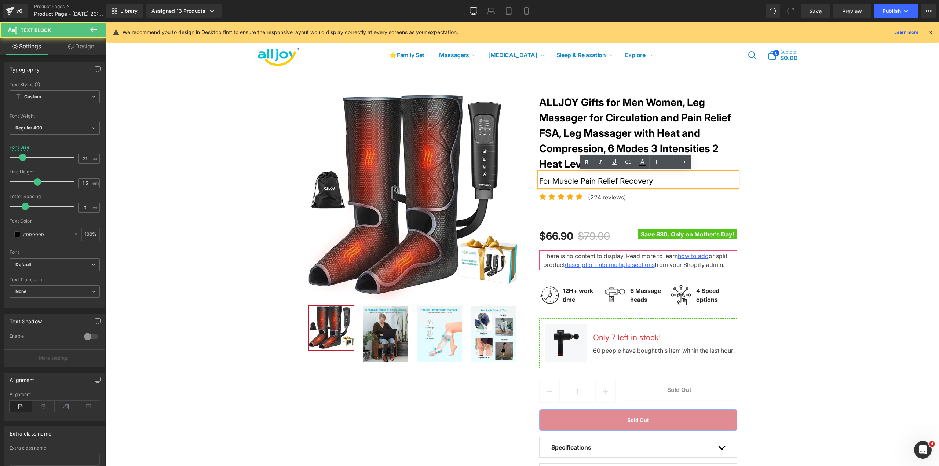
click at [720, 164] on link "ALLJOY Gifts for Men Women, Leg Massager for Circulation and Pain Relief FSA, L…" at bounding box center [638, 133] width 198 height 77
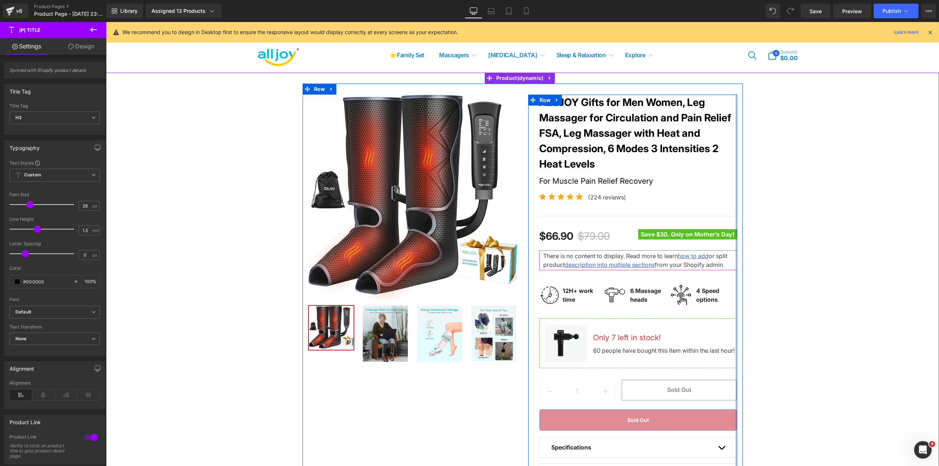
click at [735, 147] on div at bounding box center [736, 306] width 2 height 422
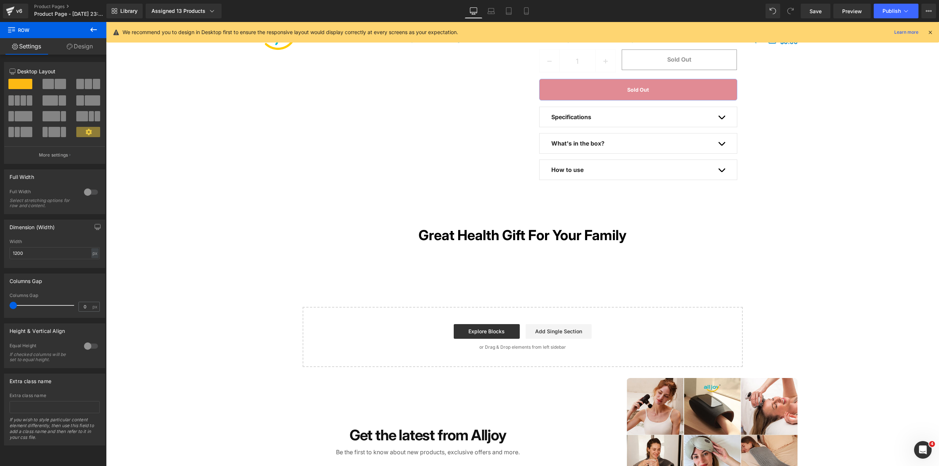
scroll to position [367, 0]
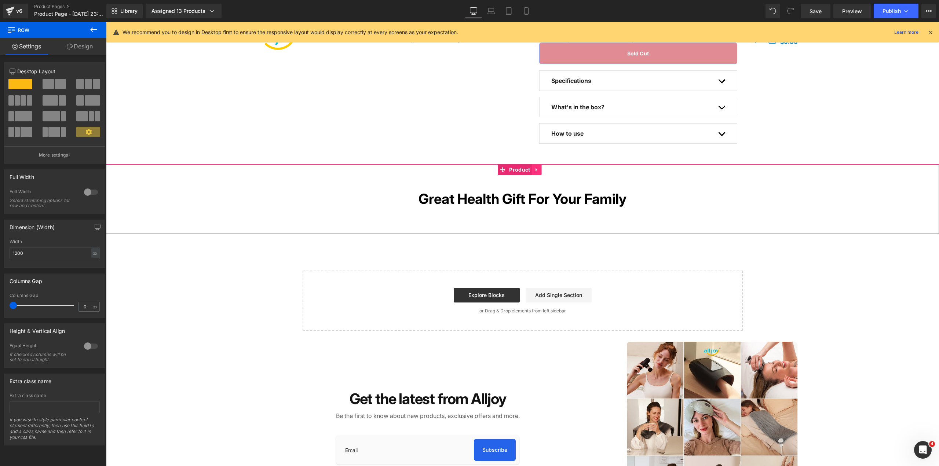
click at [537, 172] on icon at bounding box center [535, 169] width 1 height 3
click at [539, 172] on icon at bounding box center [541, 169] width 5 height 5
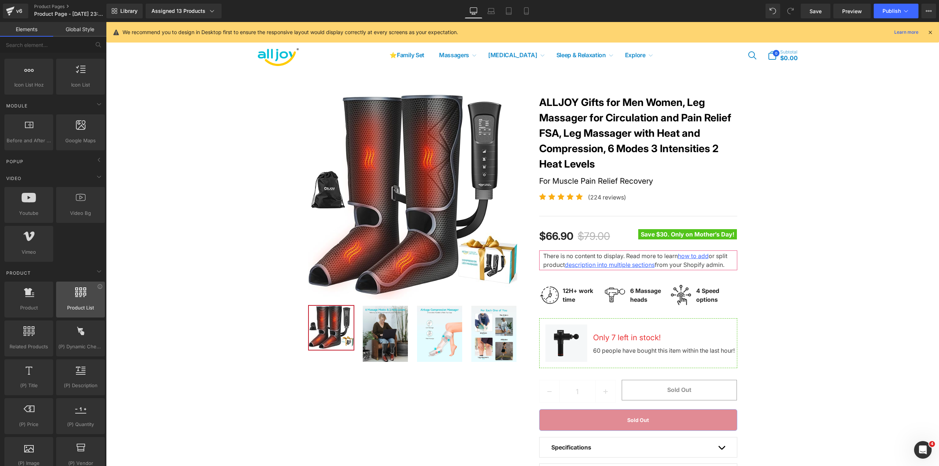
scroll to position [293, 0]
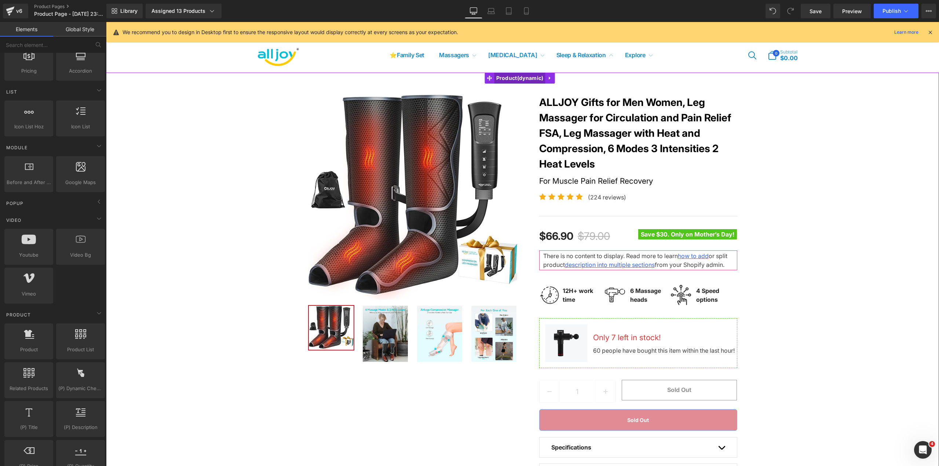
click at [505, 78] on span "Product" at bounding box center [519, 78] width 51 height 11
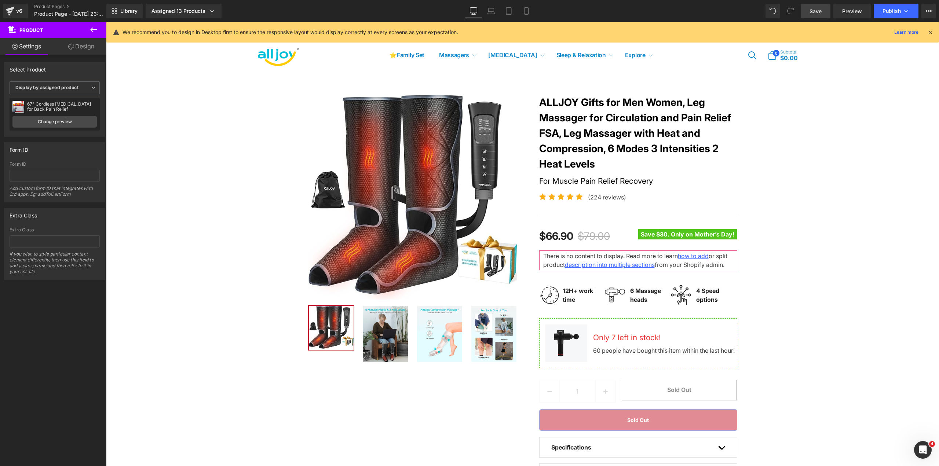
click at [819, 8] on span "Save" at bounding box center [815, 11] width 12 height 8
click at [852, 10] on span "Preview" at bounding box center [852, 11] width 20 height 8
click at [584, 267] on link "description into multiple sections" at bounding box center [610, 264] width 90 height 7
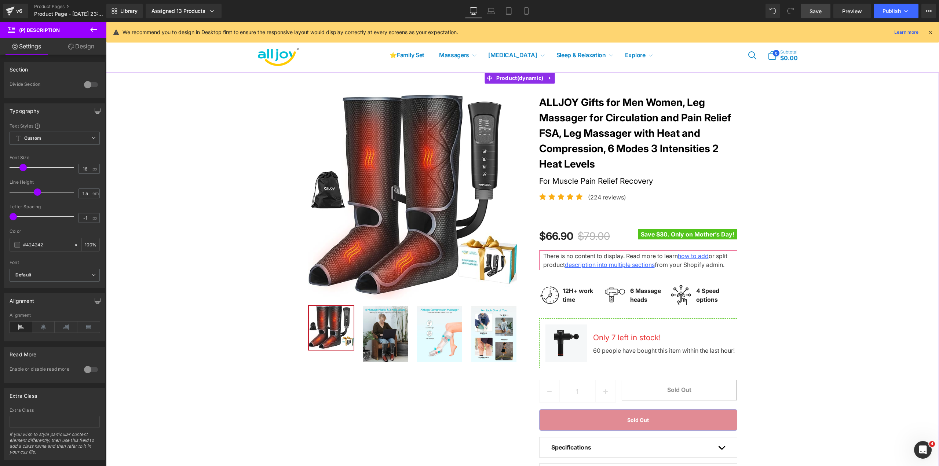
click at [818, 304] on div "Sale Off (P) Image ‹" at bounding box center [523, 302] width 826 height 436
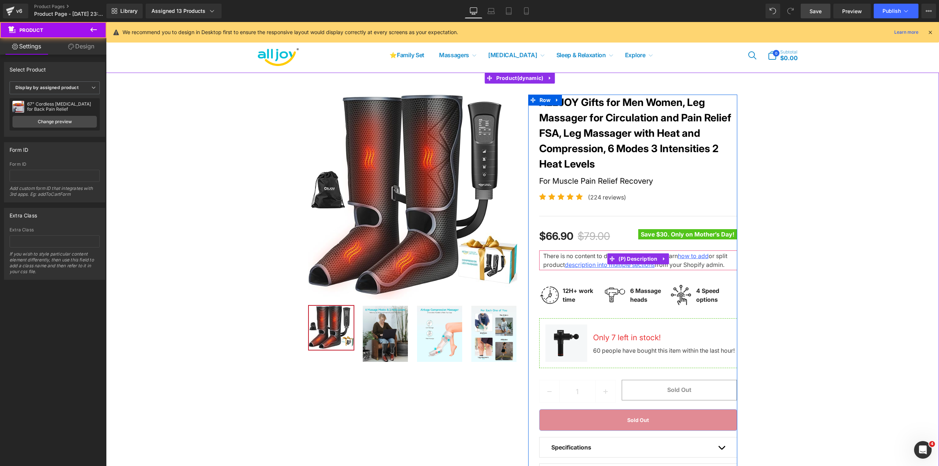
click at [727, 270] on div "There is no content to display. Read more to learn how to add or split product …" at bounding box center [638, 260] width 198 height 20
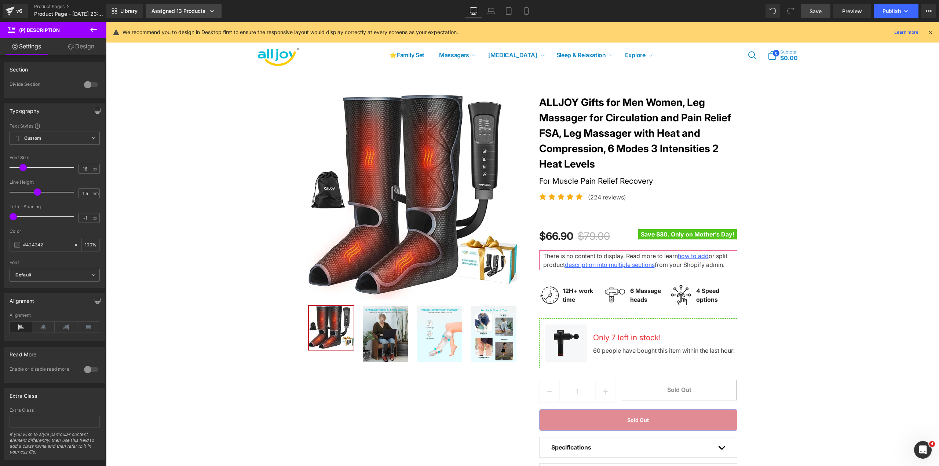
click at [198, 12] on div "Assigned 13 Products" at bounding box center [183, 10] width 64 height 7
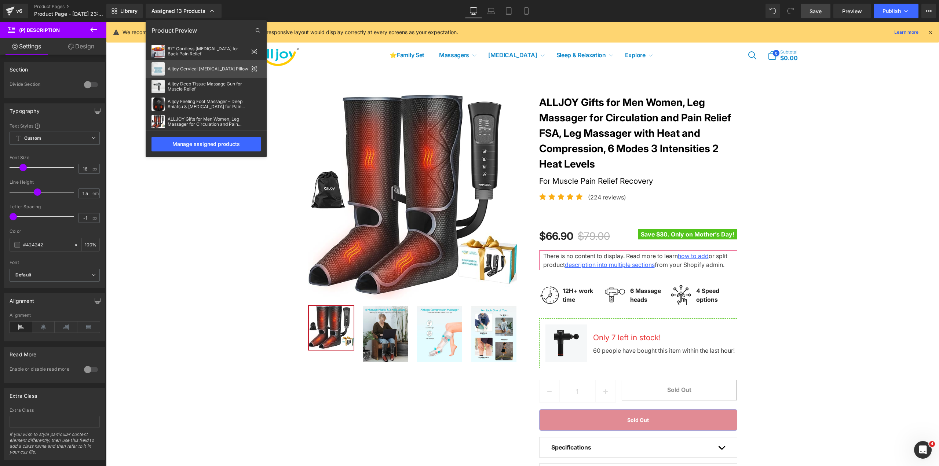
click at [255, 69] on icon at bounding box center [254, 69] width 6 height 6
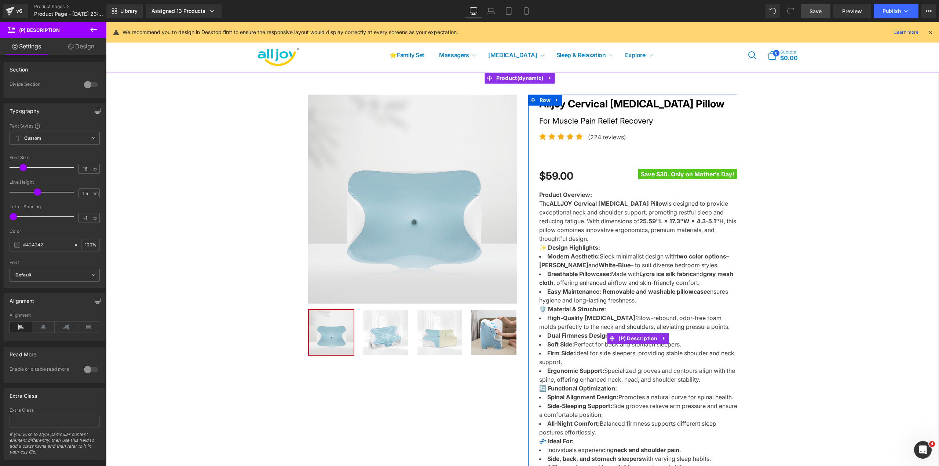
click at [626, 222] on p "Product Overview: The ALLJOY Cervical [MEDICAL_DATA] Pillow is designed to prov…" at bounding box center [638, 216] width 198 height 53
click at [572, 197] on strong "Product Overview:" at bounding box center [565, 194] width 53 height 7
click at [610, 253] on li "Modern Aesthetic: Sleek minimalist design with two color options – [PERSON_NAME…" at bounding box center [638, 261] width 198 height 18
click at [662, 341] on icon at bounding box center [664, 339] width 5 height 6
click at [666, 341] on icon at bounding box center [668, 338] width 5 height 5
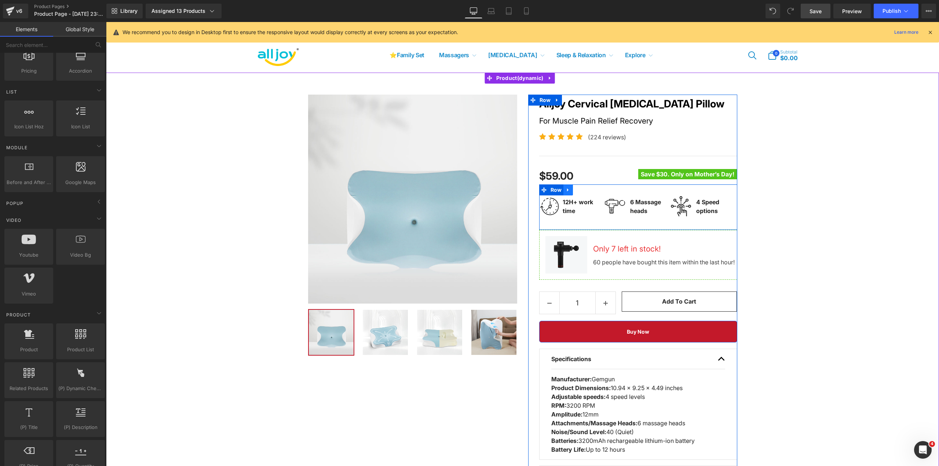
click at [567, 191] on icon at bounding box center [567, 190] width 5 height 6
click at [585, 190] on icon at bounding box center [587, 189] width 5 height 5
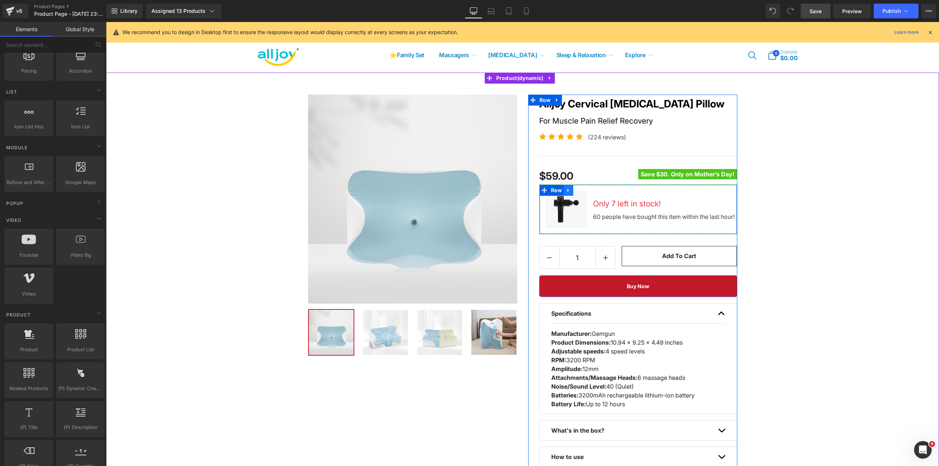
click at [567, 190] on icon at bounding box center [567, 190] width 1 height 3
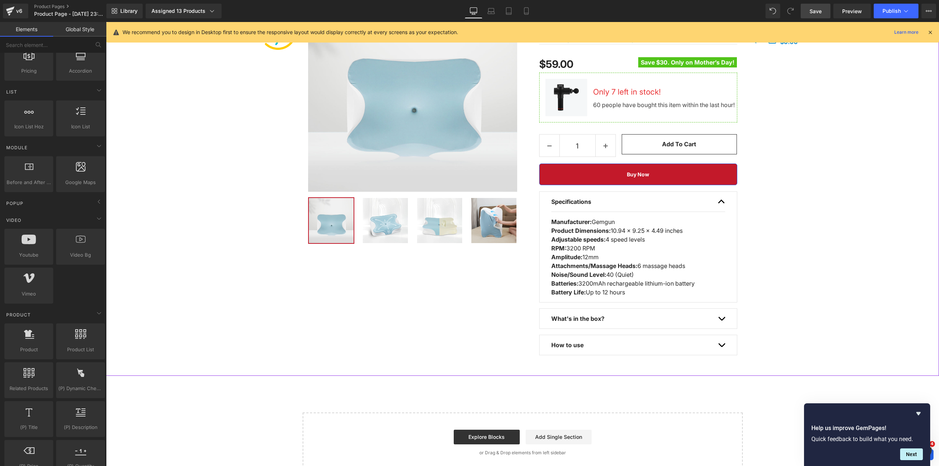
scroll to position [110, 0]
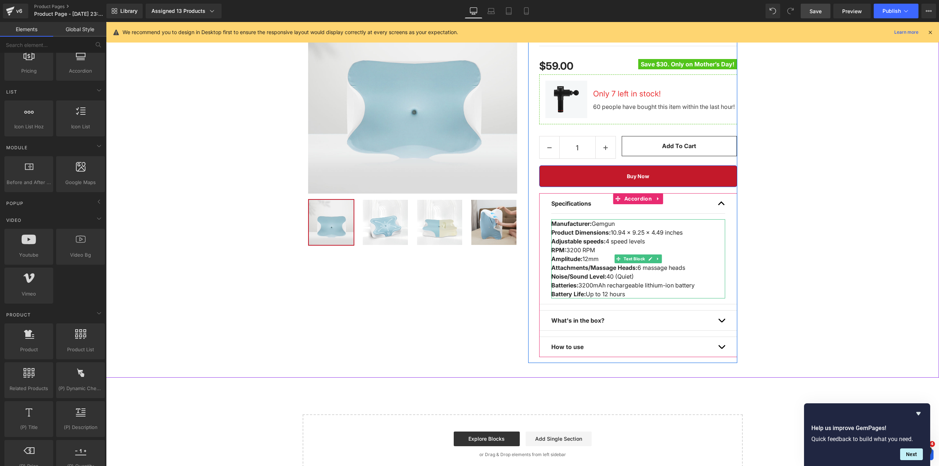
click at [663, 243] on p "Manufacturer: Gemgun Product Dimensions: 10.94 x 9.25 x 4.49 inches Adjustable …" at bounding box center [638, 258] width 174 height 79
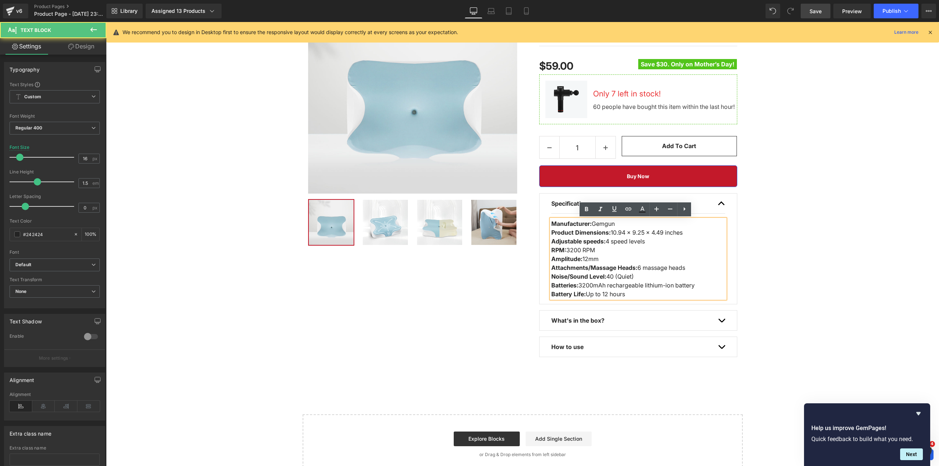
click at [611, 229] on p "Manufacturer: Gemgun Product Dimensions: 10.94 x 9.25 x 4.49 inches Adjustable …" at bounding box center [638, 258] width 174 height 79
click at [676, 261] on p "Manufacturer: Gemgun Product Dimensions: 10.94 x 9.25 x 4.49 inches Adjustable …" at bounding box center [638, 258] width 174 height 79
click at [688, 311] on div "What's in the box? Text Block" at bounding box center [638, 321] width 174 height 20
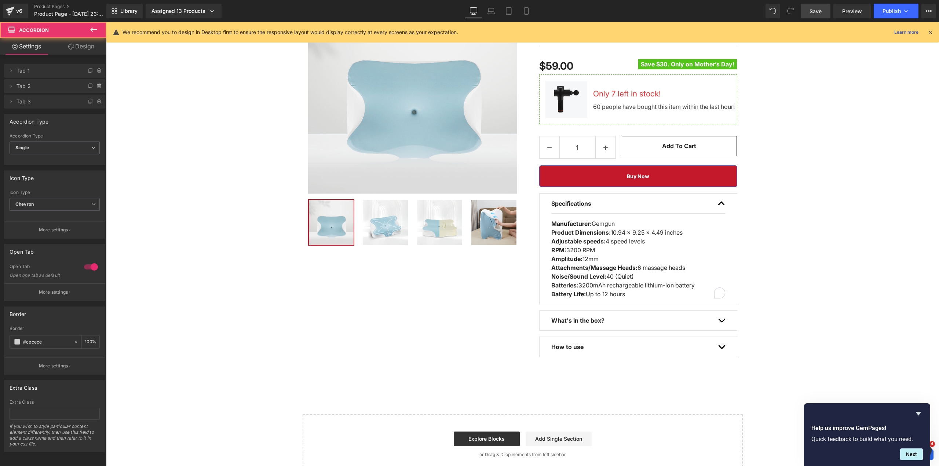
click at [691, 316] on div "What's in the box? Text Block" at bounding box center [633, 320] width 165 height 9
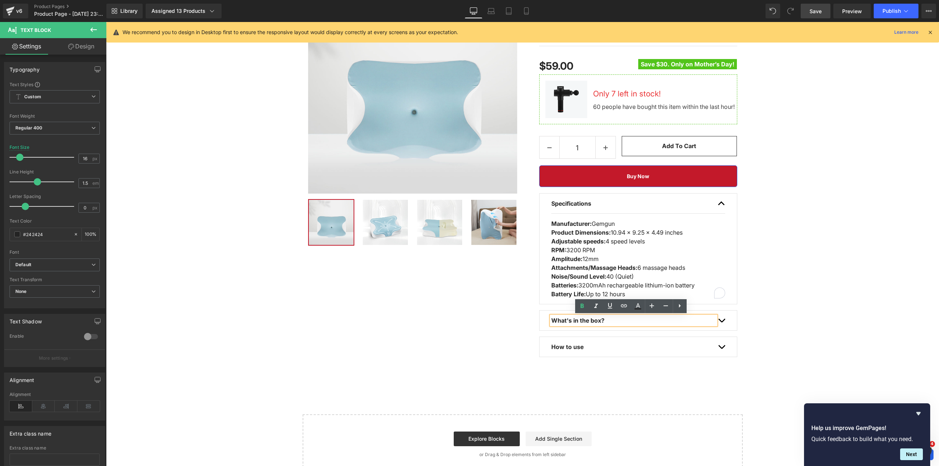
click at [721, 322] on span "button" at bounding box center [721, 322] width 0 height 0
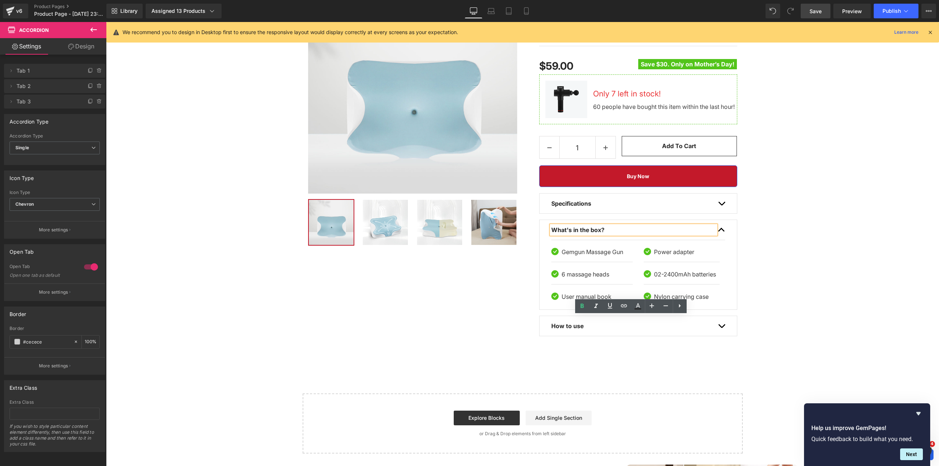
click at [721, 327] on button "button" at bounding box center [721, 326] width 7 height 20
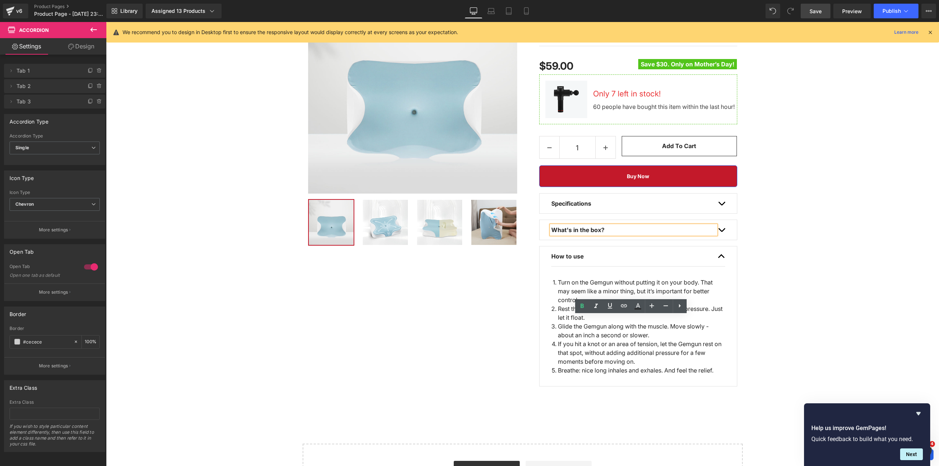
click at [721, 232] on span "button" at bounding box center [721, 232] width 0 height 0
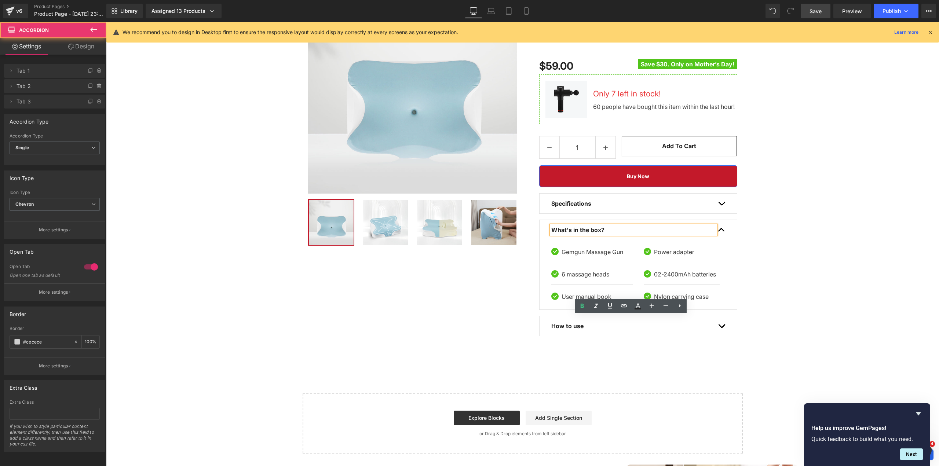
click at [607, 251] on icon at bounding box center [606, 251] width 4 height 4
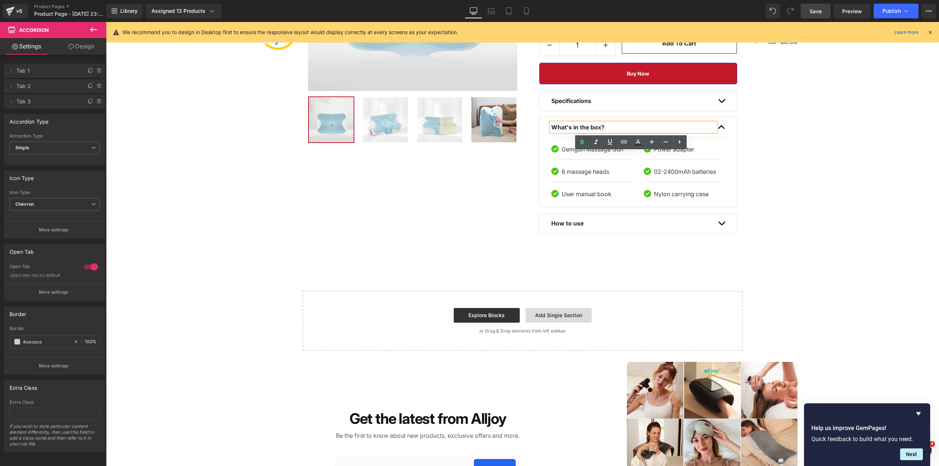
scroll to position [220, 0]
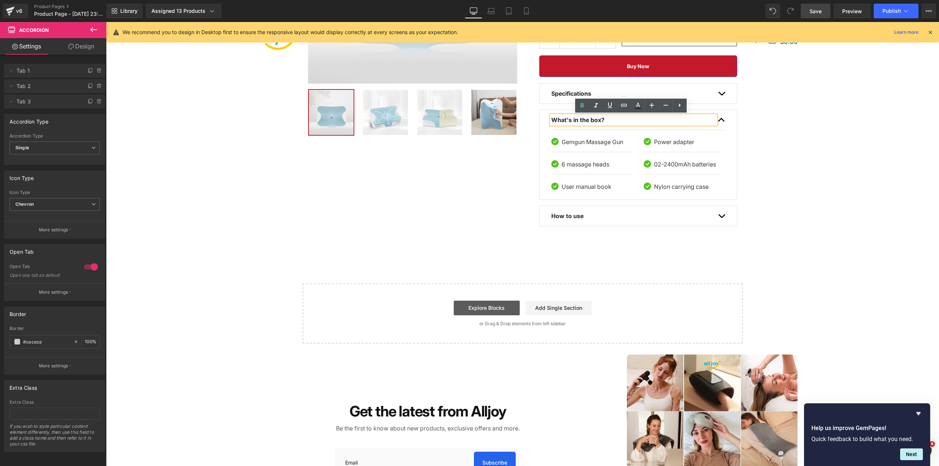
click at [484, 306] on link "Explore Blocks" at bounding box center [487, 308] width 66 height 15
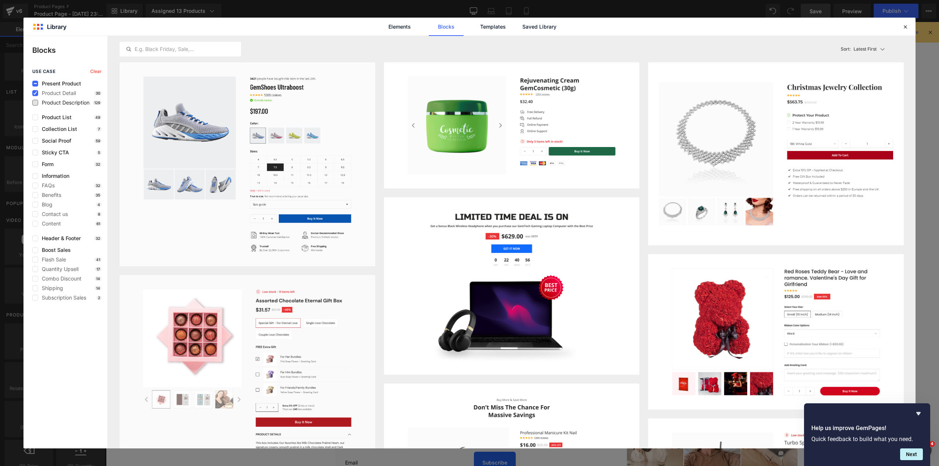
click at [71, 103] on span "Product Description" at bounding box center [63, 103] width 51 height 6
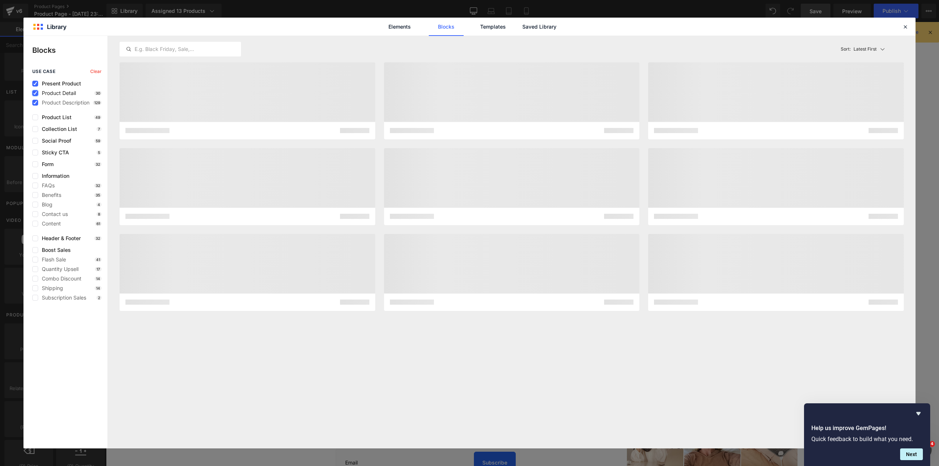
click at [36, 91] on label at bounding box center [35, 93] width 6 height 6
click at [35, 93] on input "checkbox" at bounding box center [35, 93] width 0 height 0
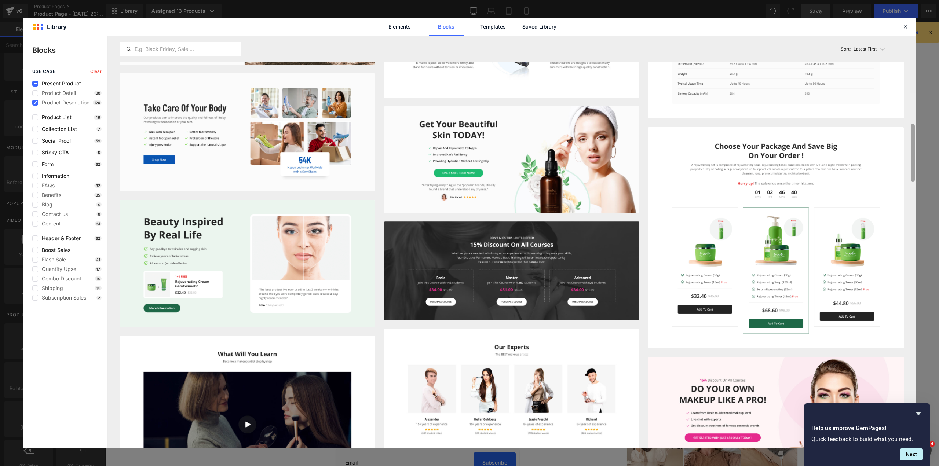
scroll to position [0, 0]
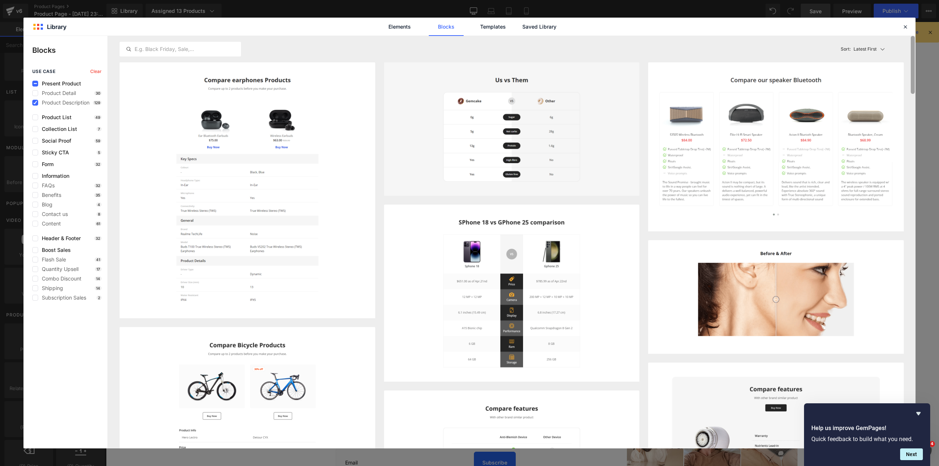
drag, startPoint x: 913, startPoint y: 291, endPoint x: 903, endPoint y: 43, distance: 248.5
click at [904, 43] on div "Latest First Most View Latest First Sort: Latest First Comparison - Style 10 Ad…" at bounding box center [512, 242] width 808 height 413
click at [62, 120] on div "use case Clear Present Product Product Detail 30 Product Description 129 Produc…" at bounding box center [65, 185] width 84 height 232
click at [62, 118] on span "Product List" at bounding box center [54, 117] width 33 height 6
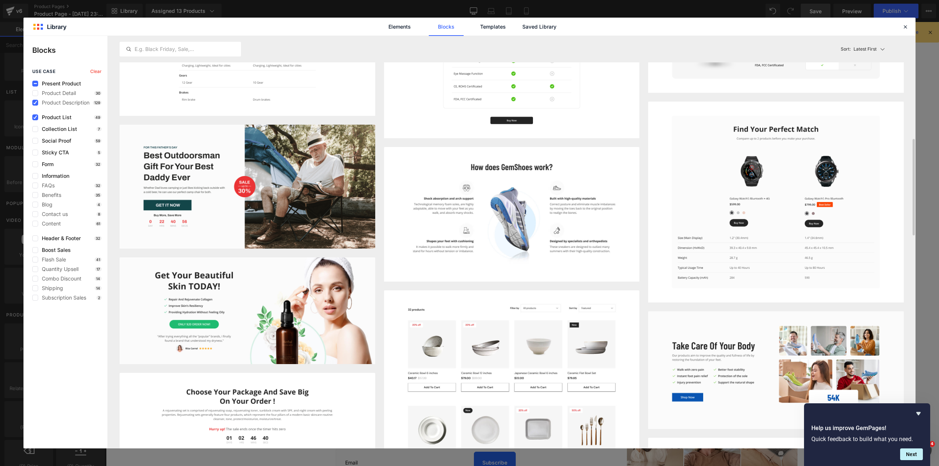
scroll to position [623, 0]
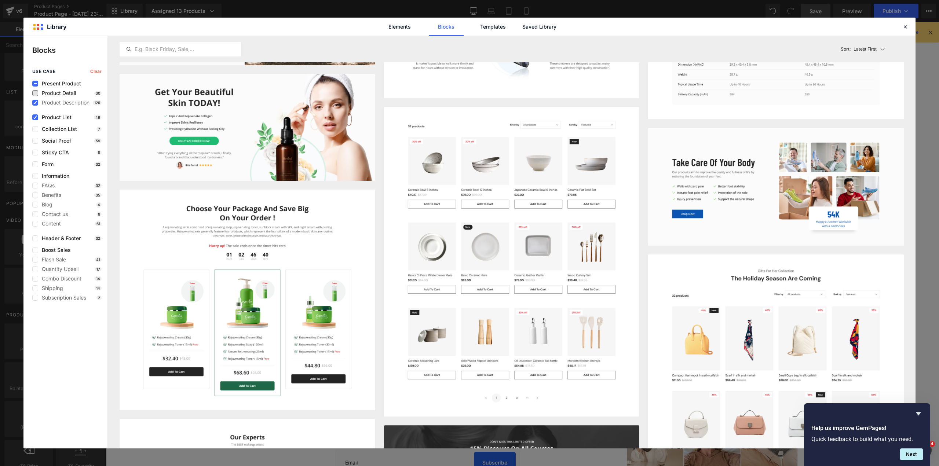
click at [60, 95] on span "Product Detail" at bounding box center [57, 93] width 38 height 6
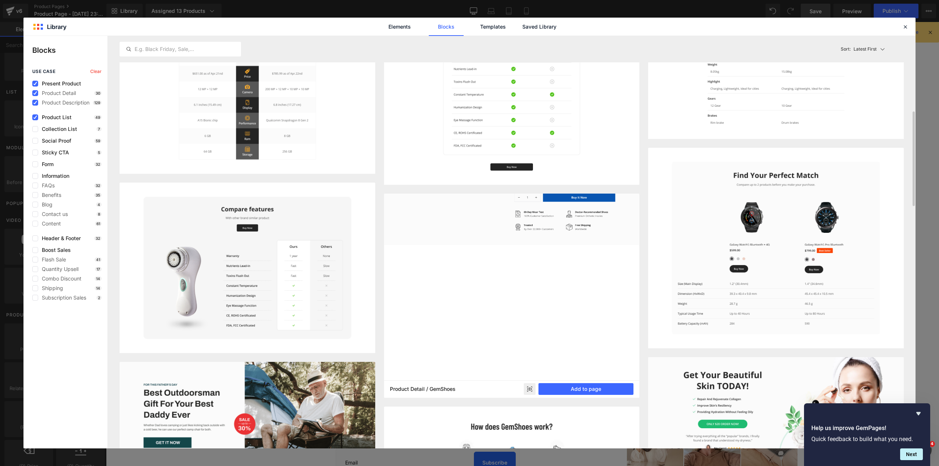
scroll to position [477, 0]
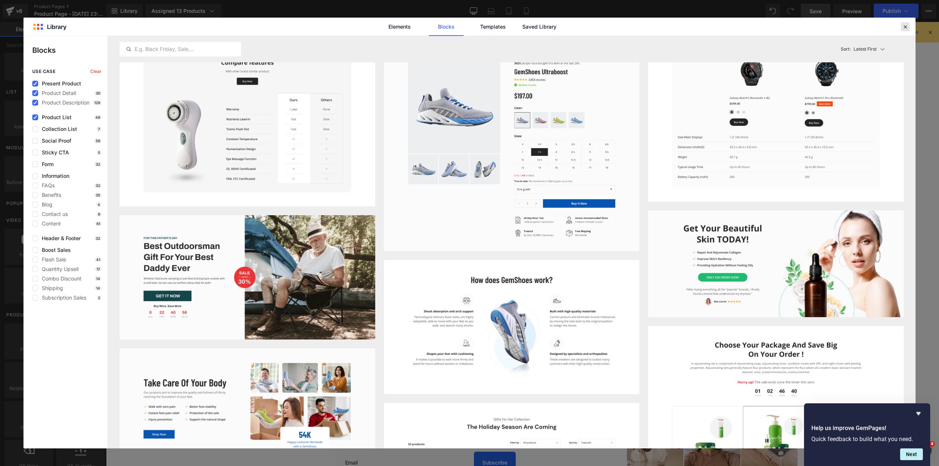
click at [904, 22] on div at bounding box center [905, 26] width 9 height 9
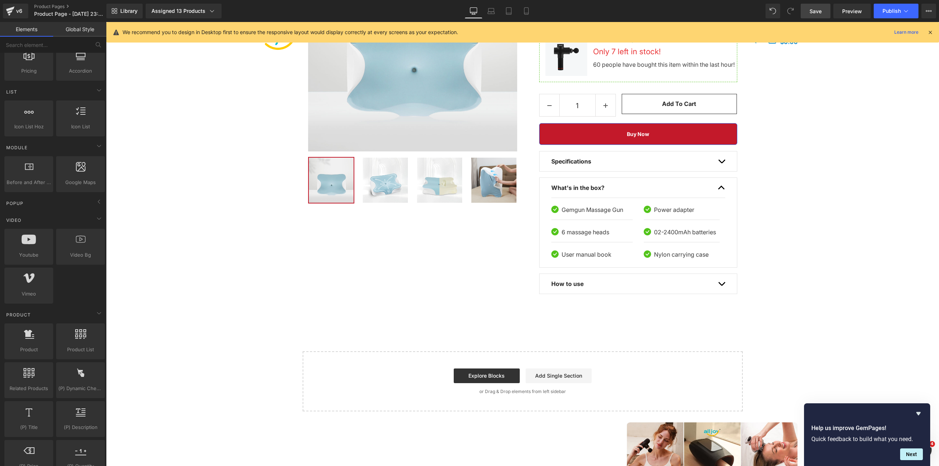
scroll to position [257, 0]
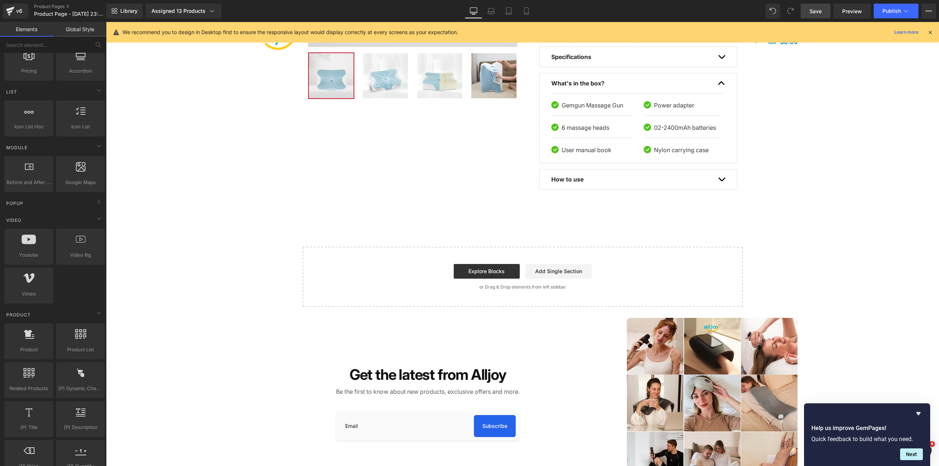
click at [484, 254] on div "Start building your page Explore Blocks Add Single Section or Drag & Drop eleme…" at bounding box center [522, 277] width 439 height 59
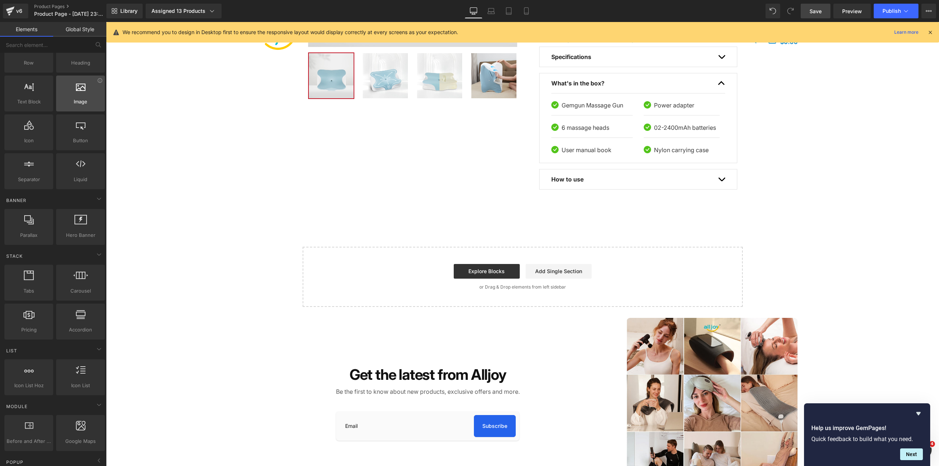
scroll to position [0, 0]
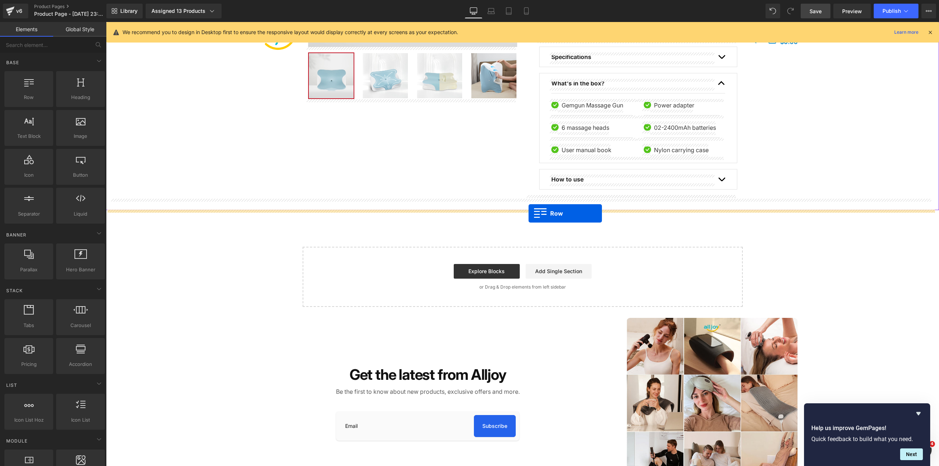
drag, startPoint x: 142, startPoint y: 121, endPoint x: 528, endPoint y: 213, distance: 397.2
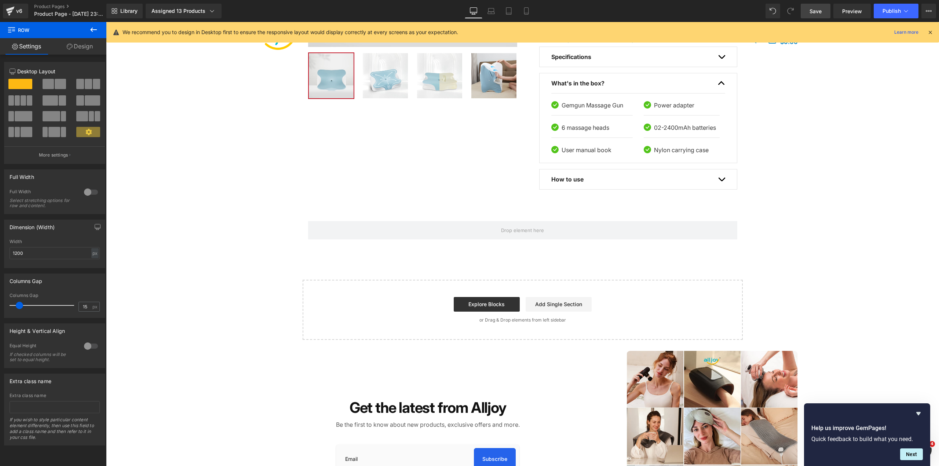
click at [101, 28] on button at bounding box center [94, 30] width 26 height 16
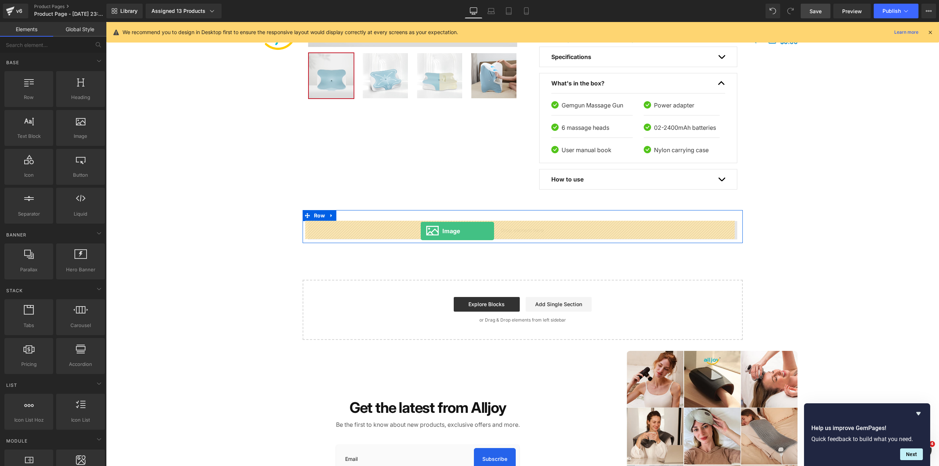
drag, startPoint x: 190, startPoint y: 152, endPoint x: 421, endPoint y: 231, distance: 243.5
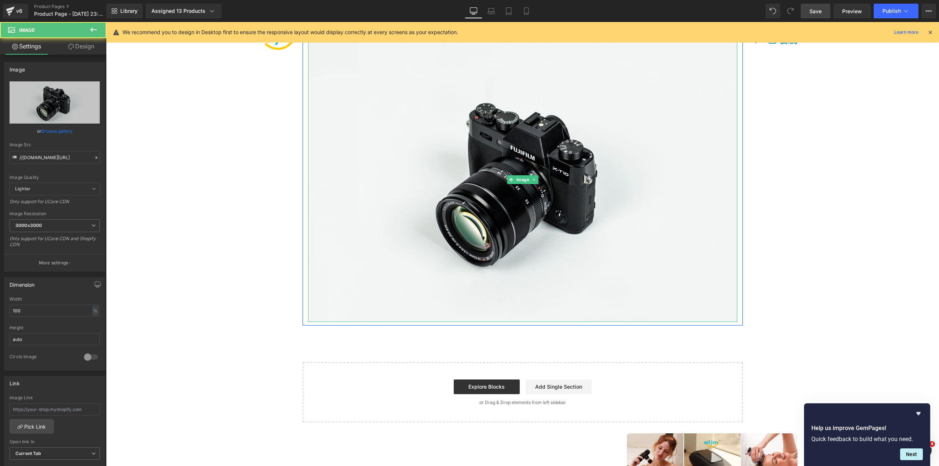
scroll to position [550, 0]
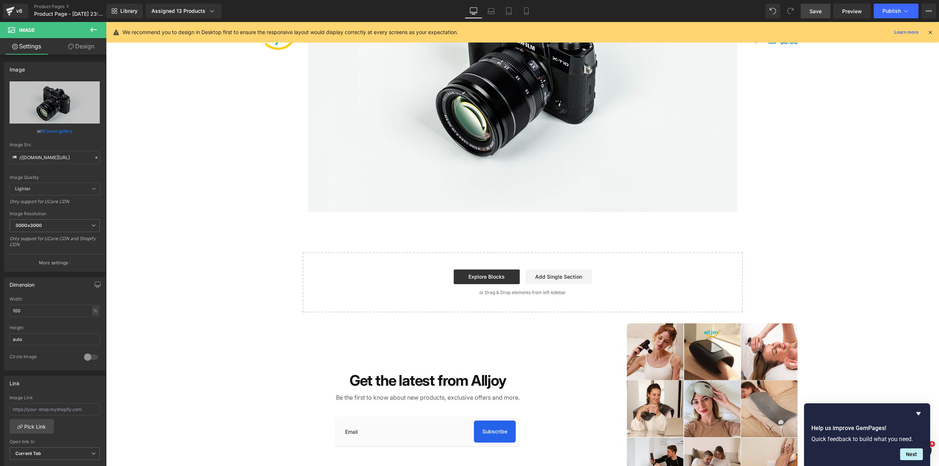
click at [98, 28] on button at bounding box center [94, 30] width 26 height 16
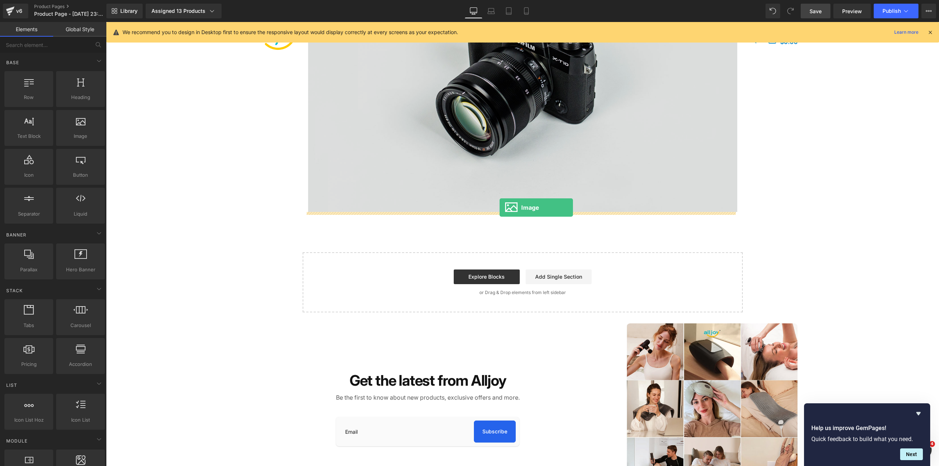
drag, startPoint x: 211, startPoint y: 163, endPoint x: 499, endPoint y: 208, distance: 292.0
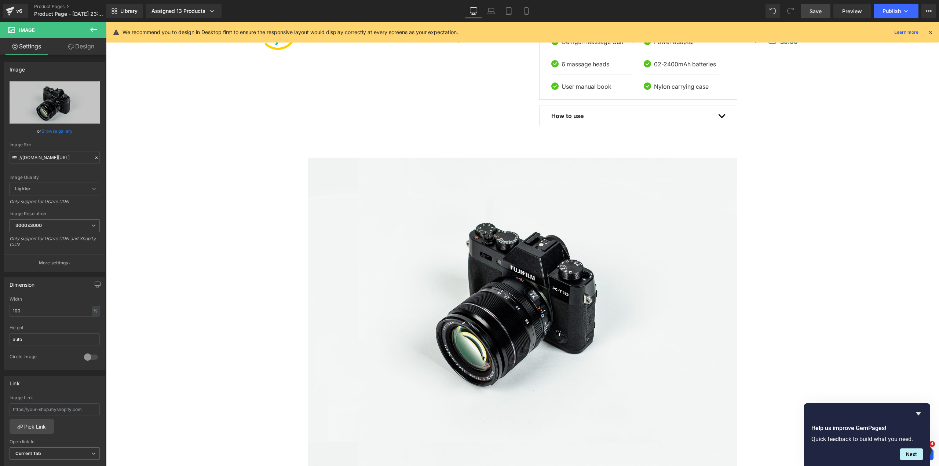
scroll to position [257, 0]
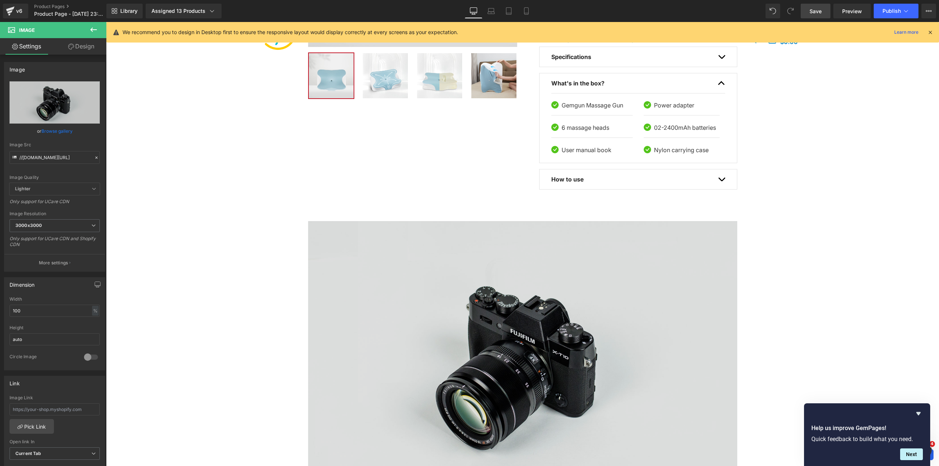
click at [658, 311] on img at bounding box center [522, 363] width 429 height 284
click at [537, 268] on img at bounding box center [522, 363] width 429 height 284
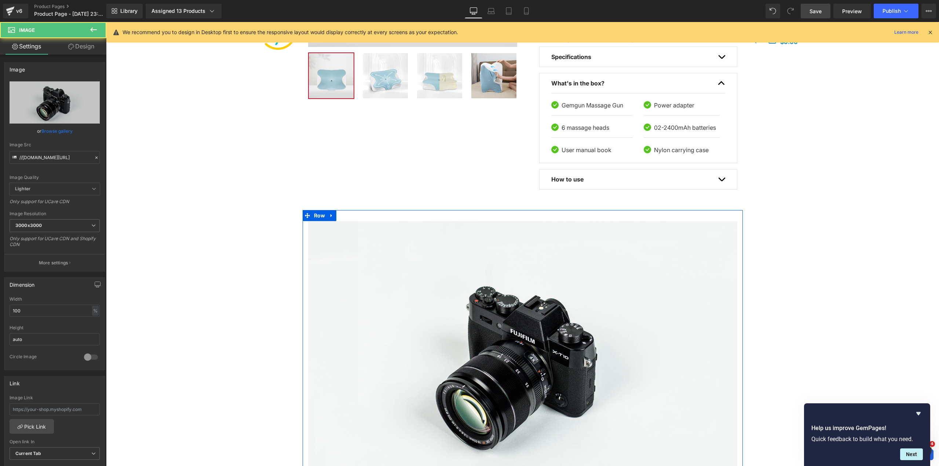
click at [327, 217] on link at bounding box center [332, 215] width 10 height 11
click at [348, 215] on icon at bounding box center [350, 215] width 5 height 5
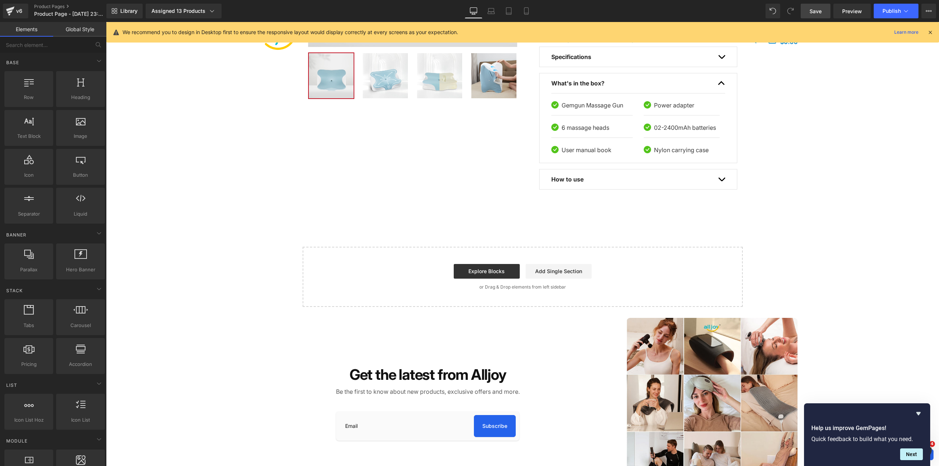
click at [818, 234] on div "Sale Off (P) Image" at bounding box center [522, 61] width 833 height 491
click at [854, 294] on div "Sale Off (P) Image" at bounding box center [522, 61] width 833 height 491
click at [915, 173] on div "Sale Off (P) Image ‹ ›" at bounding box center [523, 13] width 826 height 372
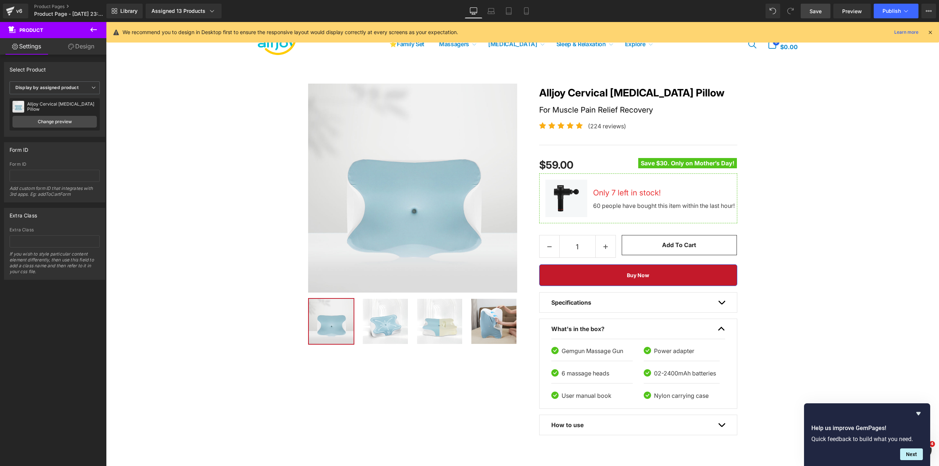
scroll to position [0, 0]
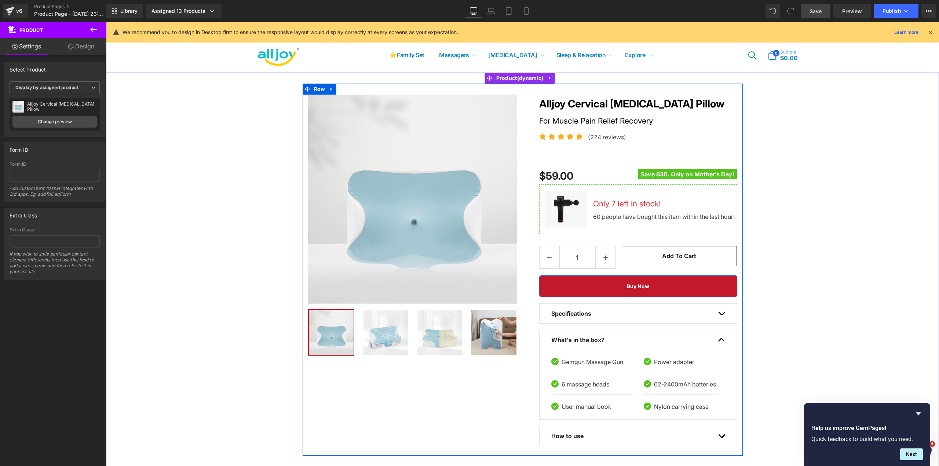
click at [366, 86] on div "Sale Off (P) Image ‹" at bounding box center [523, 270] width 440 height 372
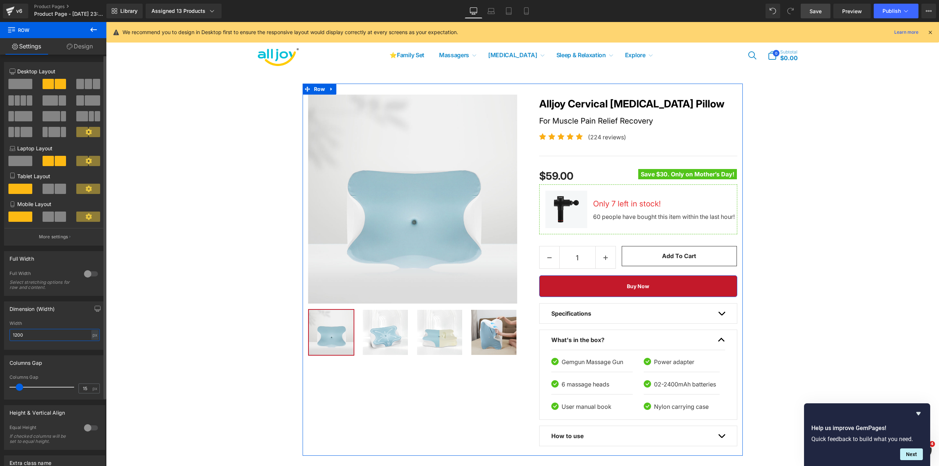
drag, startPoint x: 29, startPoint y: 332, endPoint x: 8, endPoint y: 332, distance: 20.5
click at [9, 332] on div "1200px Width 1200 px % px" at bounding box center [54, 335] width 100 height 29
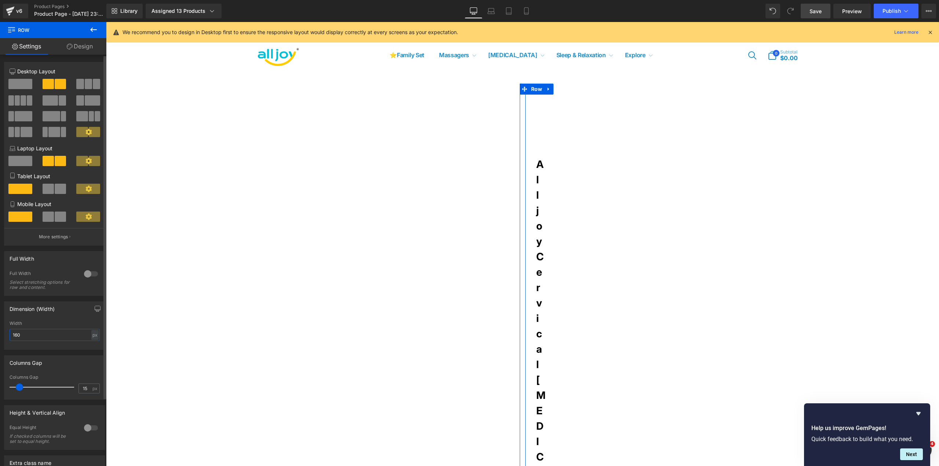
type input "1600"
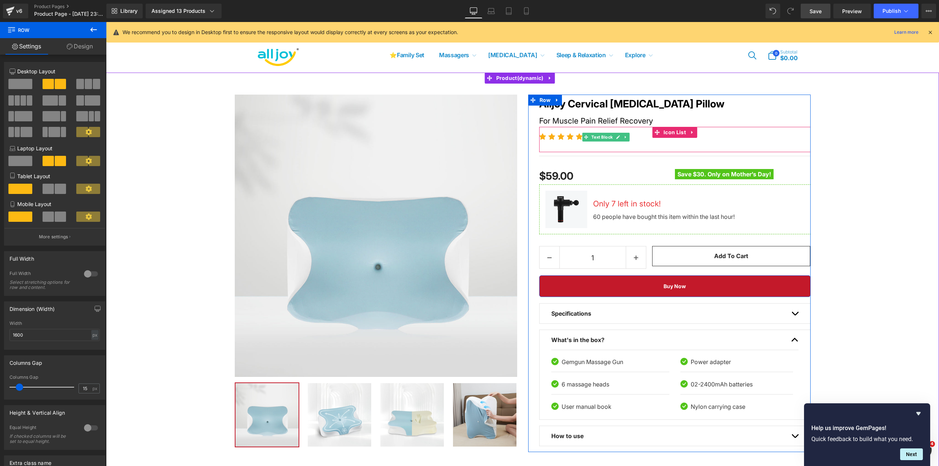
click at [637, 144] on div "Icon Icon Icon Icon Icon Icon List Hoz (224 reviews) Text Block Icon List" at bounding box center [674, 140] width 271 height 26
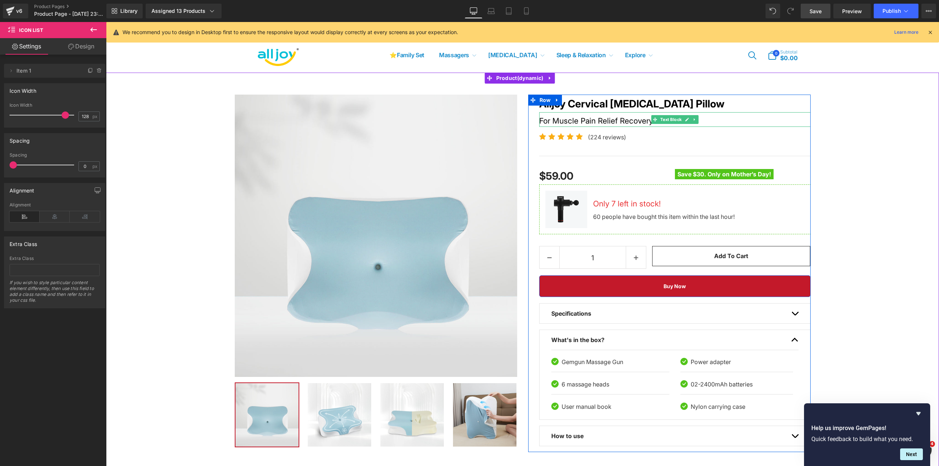
click at [623, 120] on div "For Muscle Pain Relief Recovery" at bounding box center [674, 119] width 271 height 15
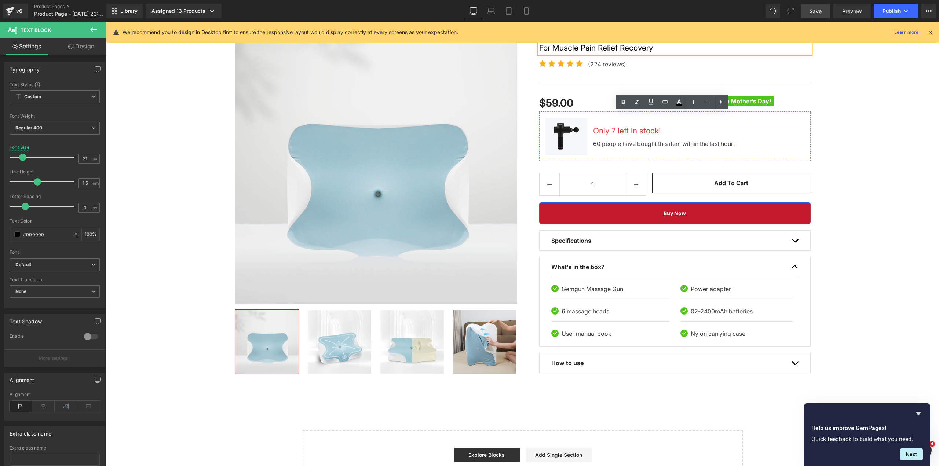
scroll to position [110, 0]
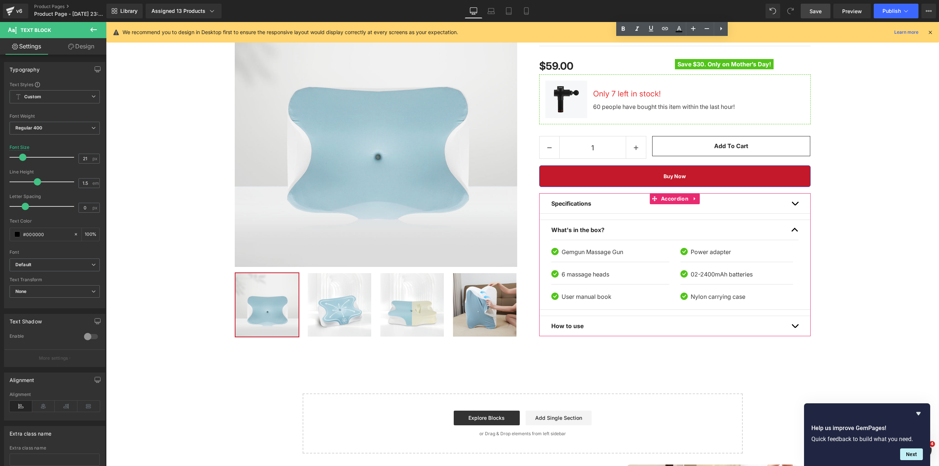
click at [791, 201] on button "button" at bounding box center [794, 204] width 7 height 20
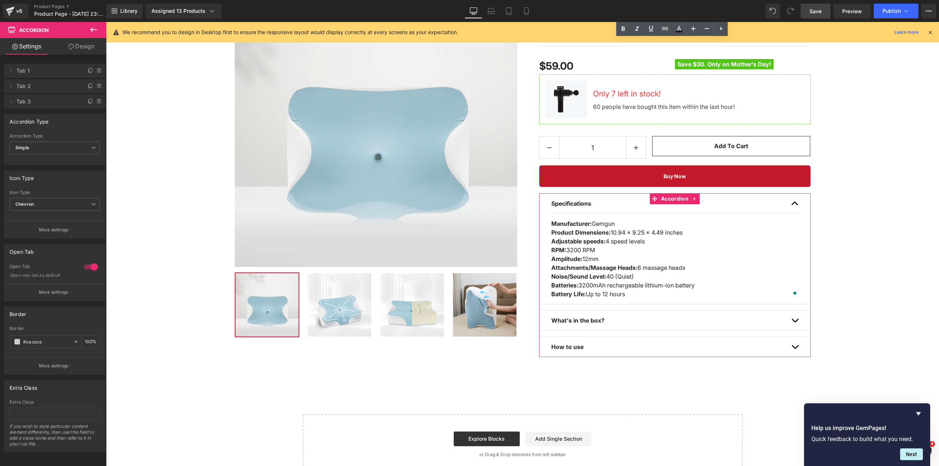
click at [795, 205] on span "button" at bounding box center [795, 205] width 0 height 0
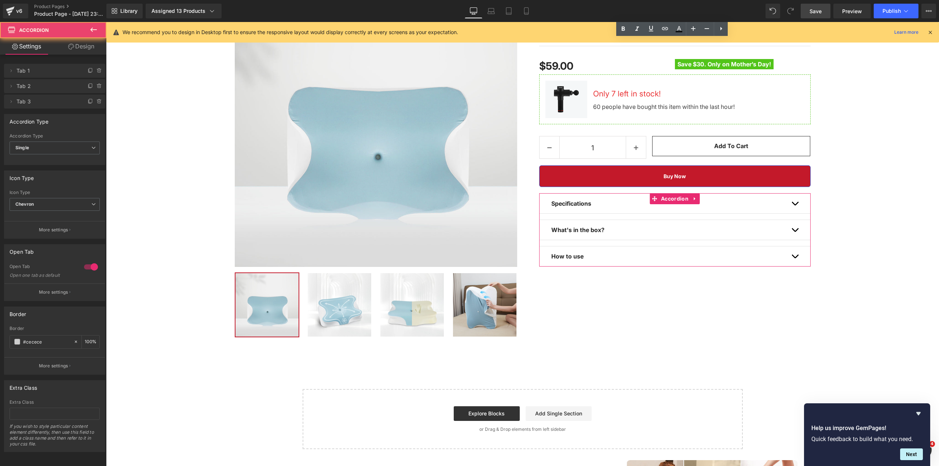
click at [795, 232] on span "button" at bounding box center [795, 232] width 0 height 0
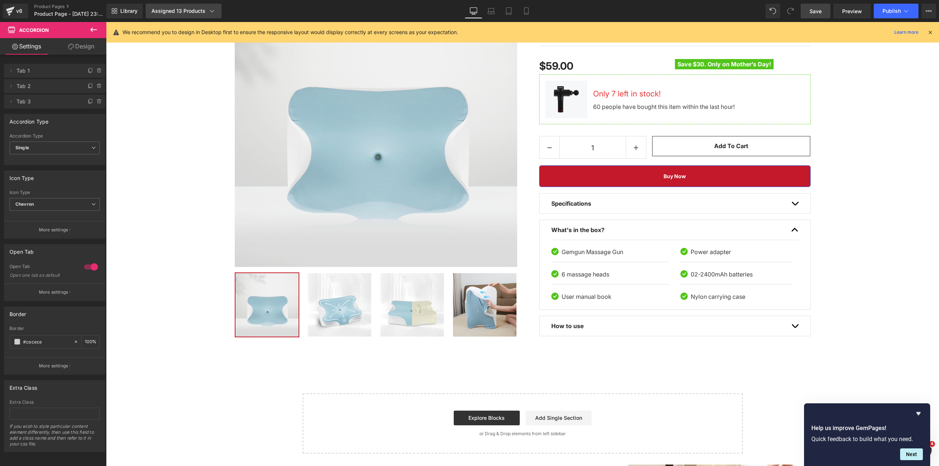
click at [217, 8] on link "Assigned 13 Products" at bounding box center [184, 11] width 76 height 15
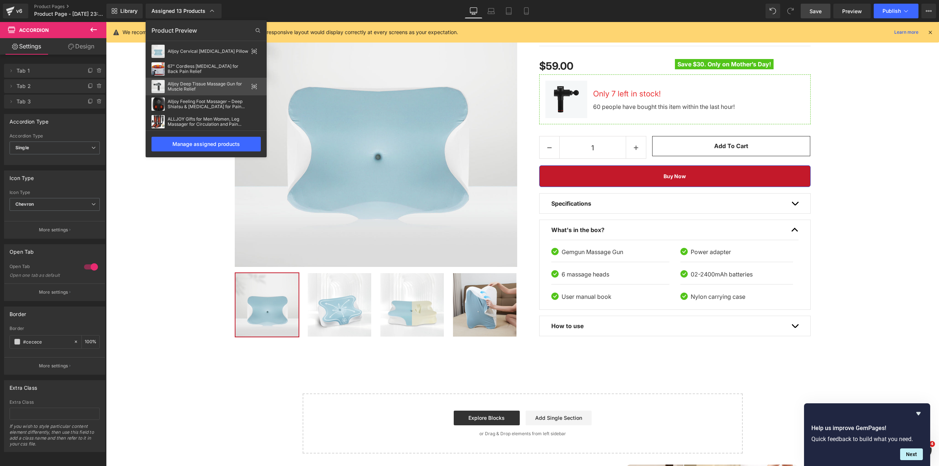
click at [218, 79] on div "Alljoy Deep Tissue Massage Gun for Muscle Relief" at bounding box center [206, 87] width 121 height 18
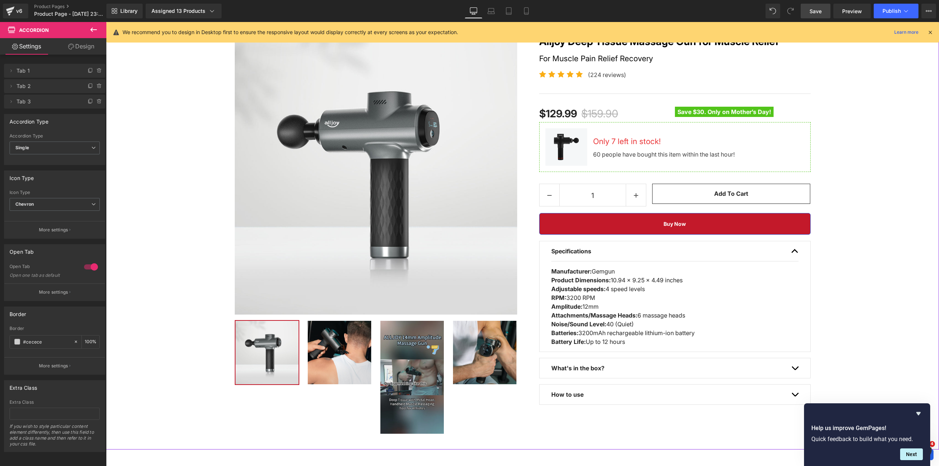
scroll to position [37, 0]
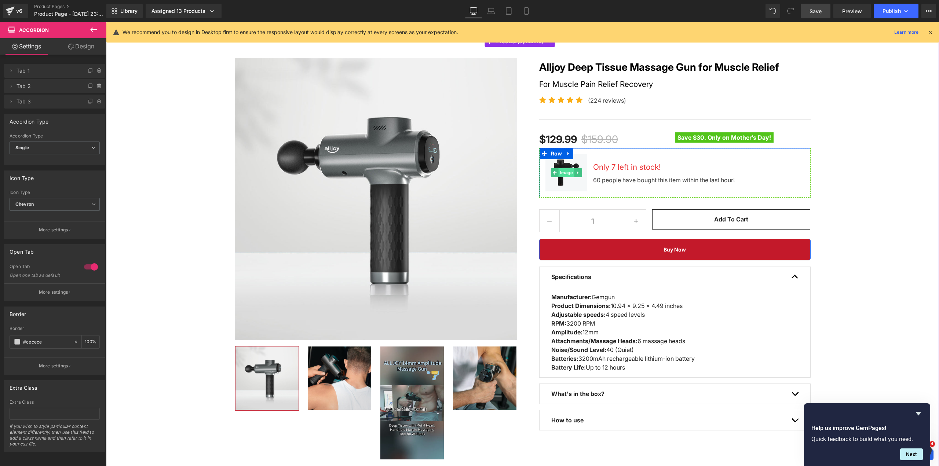
click at [561, 173] on span "Image" at bounding box center [566, 172] width 16 height 9
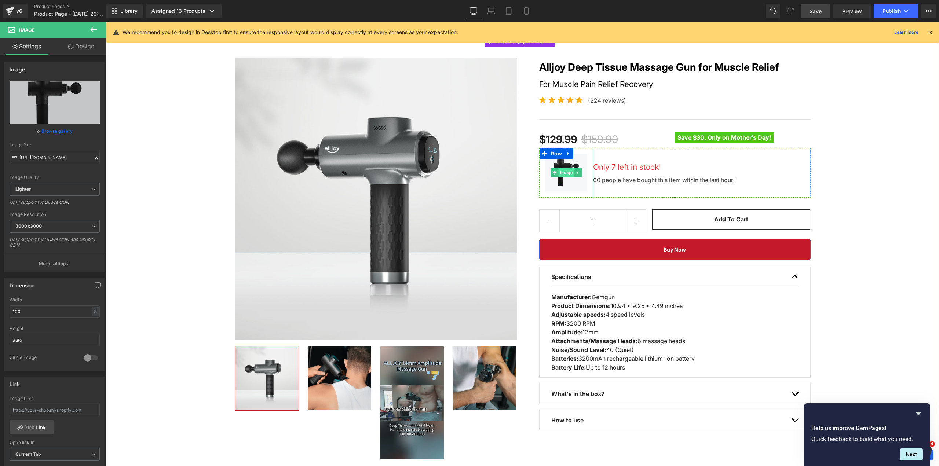
click at [567, 173] on span "Image" at bounding box center [566, 172] width 16 height 9
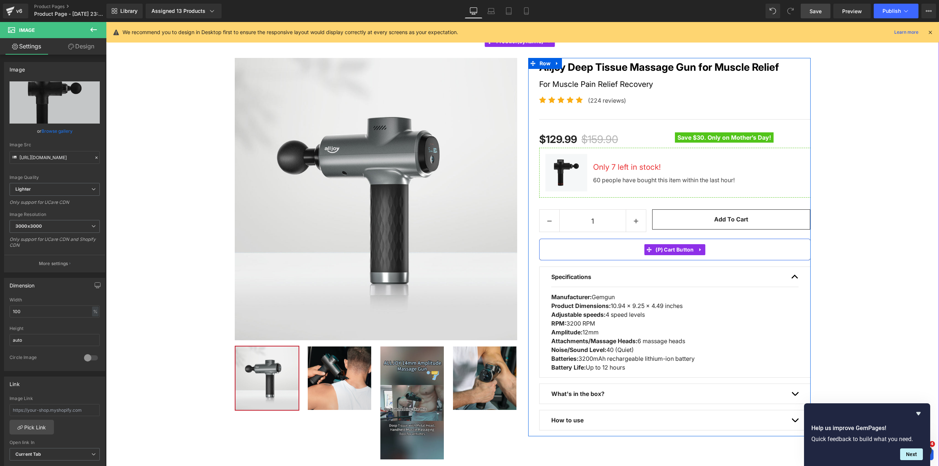
click at [736, 243] on button "Buy Now" at bounding box center [674, 250] width 271 height 22
